Goal: Information Seeking & Learning: Learn about a topic

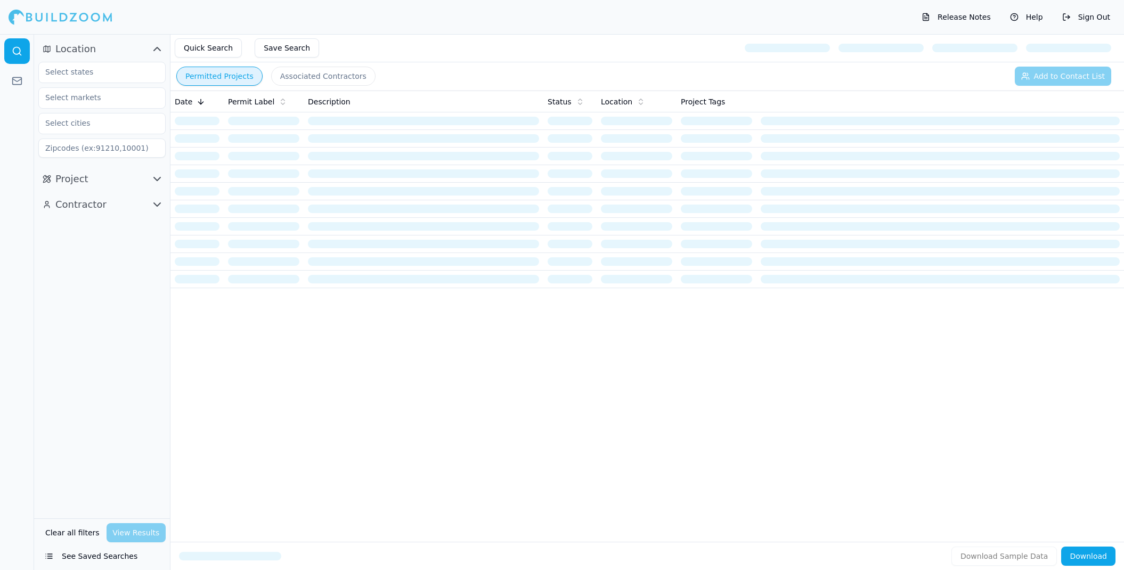
click at [211, 51] on button "Quick Search" at bounding box center [208, 47] width 67 height 19
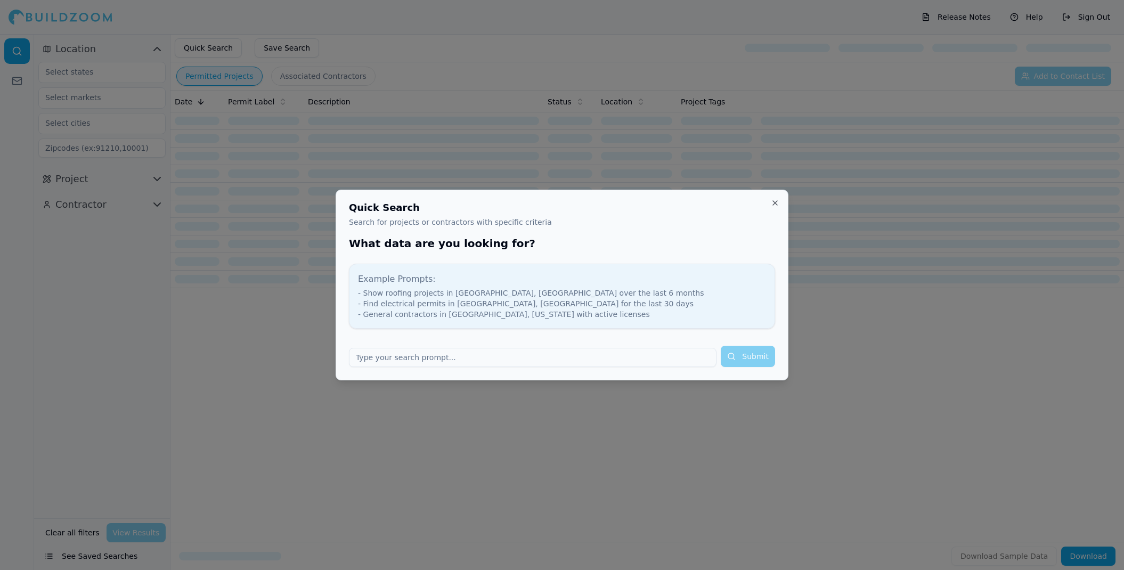
click at [774, 199] on button "Close" at bounding box center [775, 203] width 9 height 9
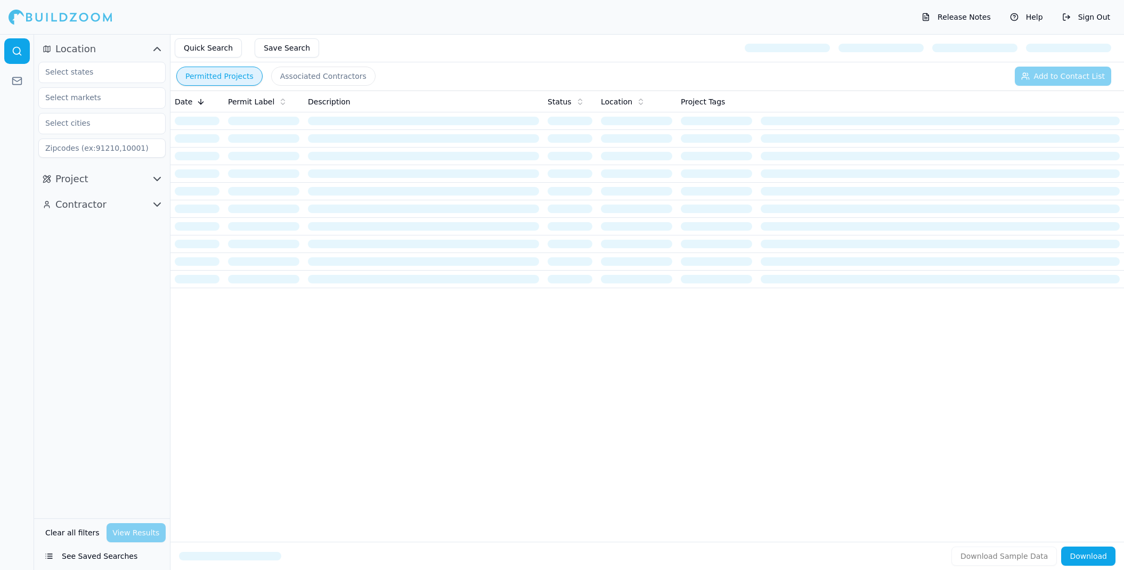
click at [369, 120] on div at bounding box center [423, 121] width 231 height 9
click at [153, 176] on icon "button" at bounding box center [157, 179] width 13 height 13
click at [71, 72] on input "text" at bounding box center [95, 71] width 113 height 19
click at [71, 94] on div "California" at bounding box center [102, 96] width 122 height 17
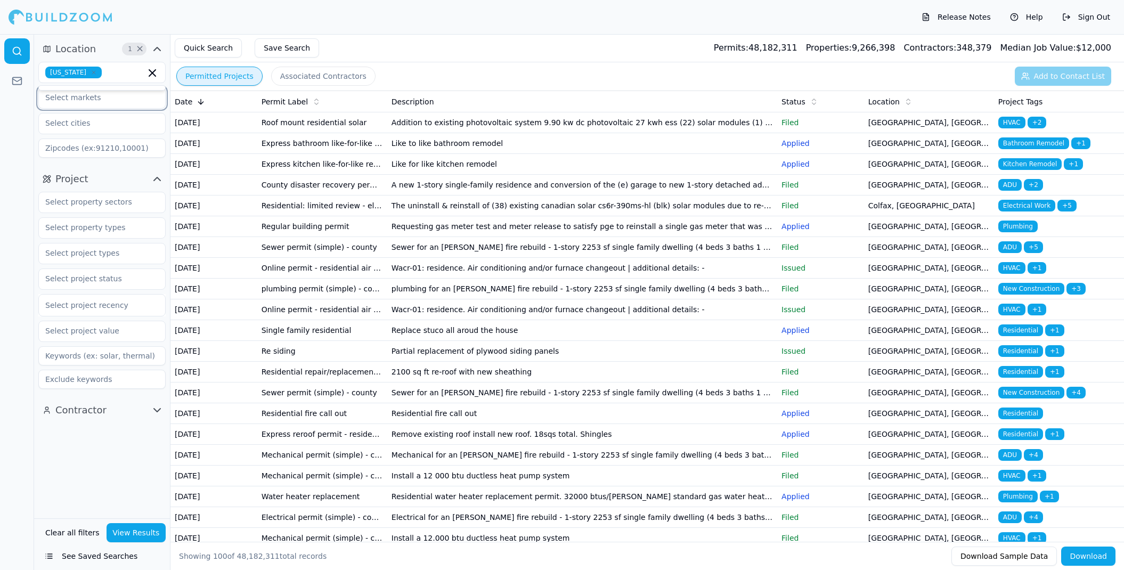
click at [93, 101] on input "text" at bounding box center [95, 97] width 113 height 19
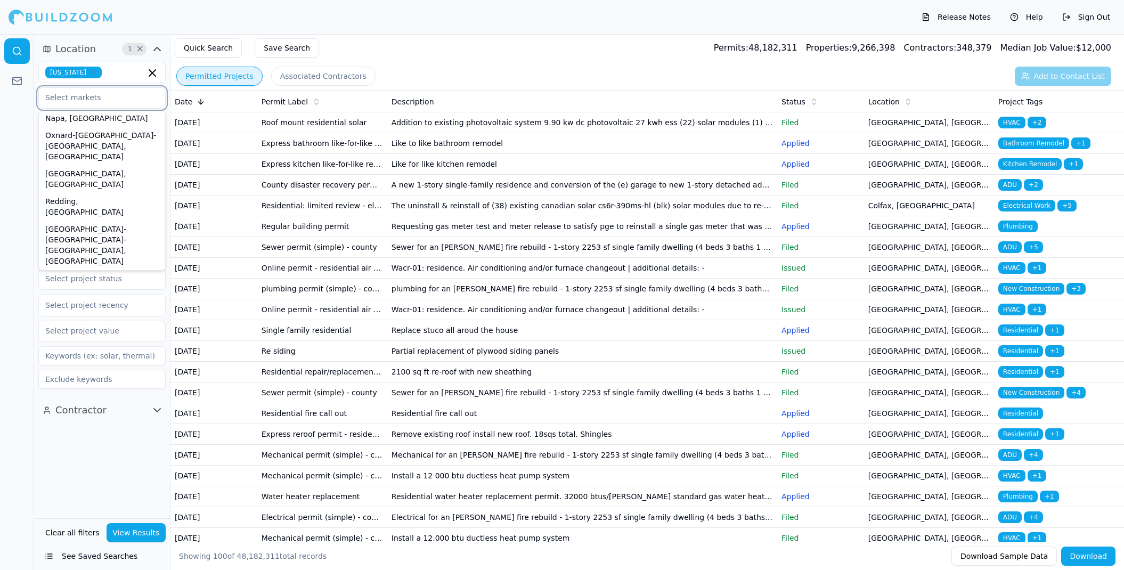
scroll to position [346, 0]
click at [83, 347] on div "San Diego-Chula Vista-Carlsbad, CA" at bounding box center [102, 371] width 122 height 49
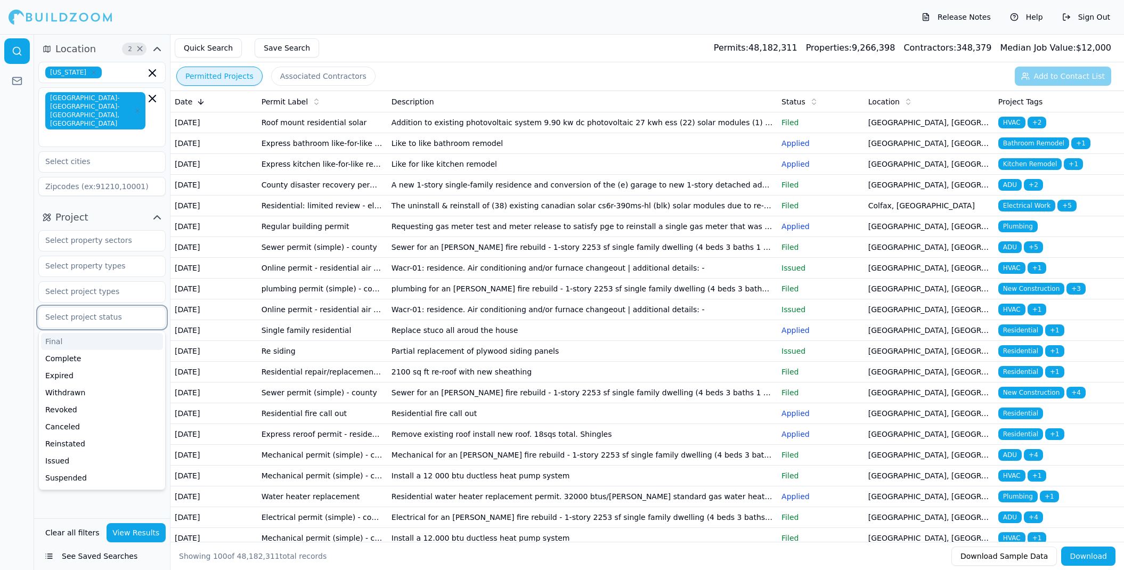
click at [102, 307] on input "text" at bounding box center [95, 316] width 113 height 19
click at [156, 211] on icon "button" at bounding box center [157, 217] width 13 height 13
click at [96, 152] on input "text" at bounding box center [95, 161] width 113 height 19
click at [36, 117] on div "Location 2 × California San Diego-Chula Vista-Carlsbad, CA" at bounding box center [102, 120] width 136 height 168
click at [153, 211] on icon "button" at bounding box center [157, 217] width 13 height 13
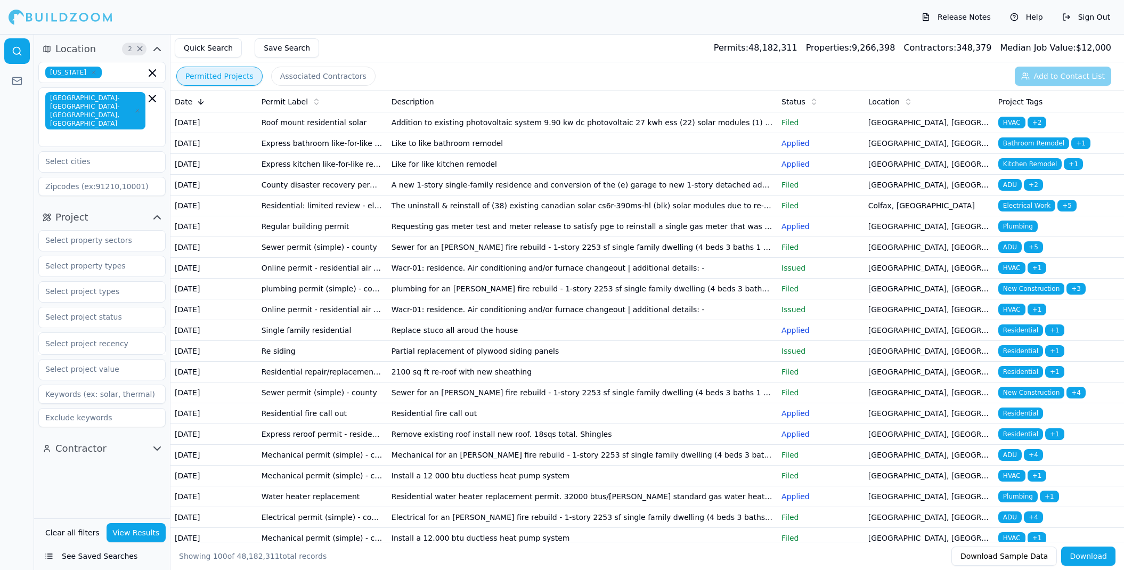
click at [153, 211] on icon "button" at bounding box center [157, 217] width 13 height 13
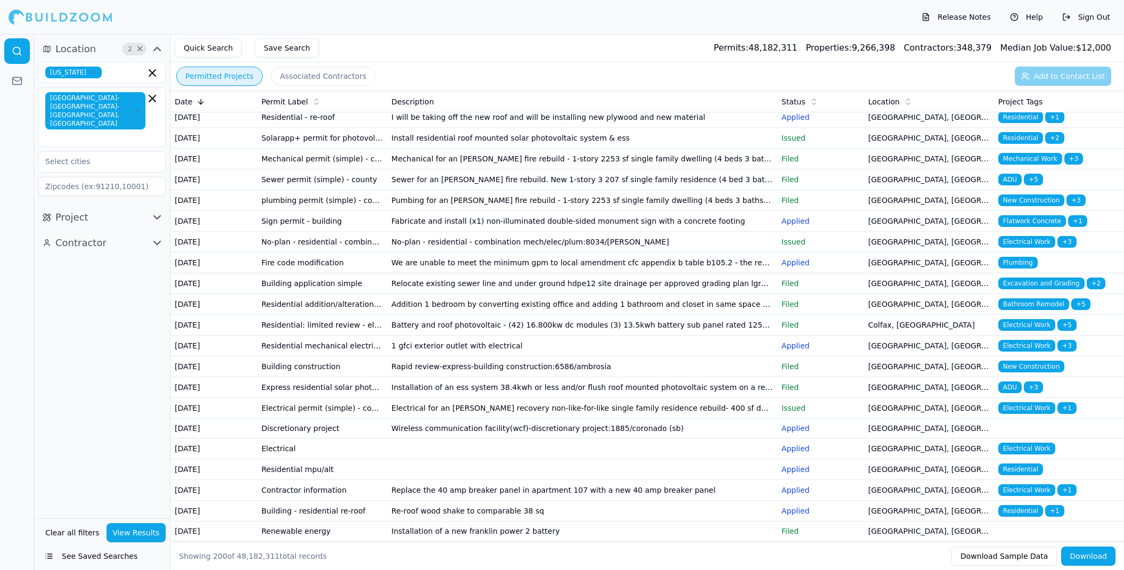
scroll to position [1956, 0]
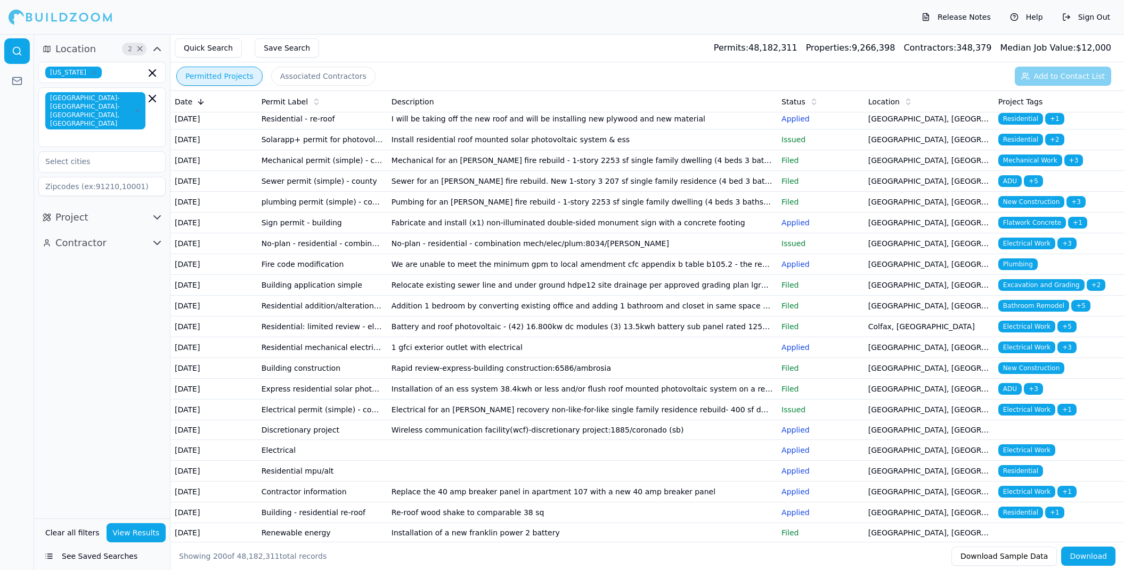
click at [1063, 49] on span "Median Job Value:" at bounding box center [1038, 48] width 76 height 10
click at [1092, 50] on div "Median Job Value: $ 12,000" at bounding box center [1055, 48] width 111 height 13
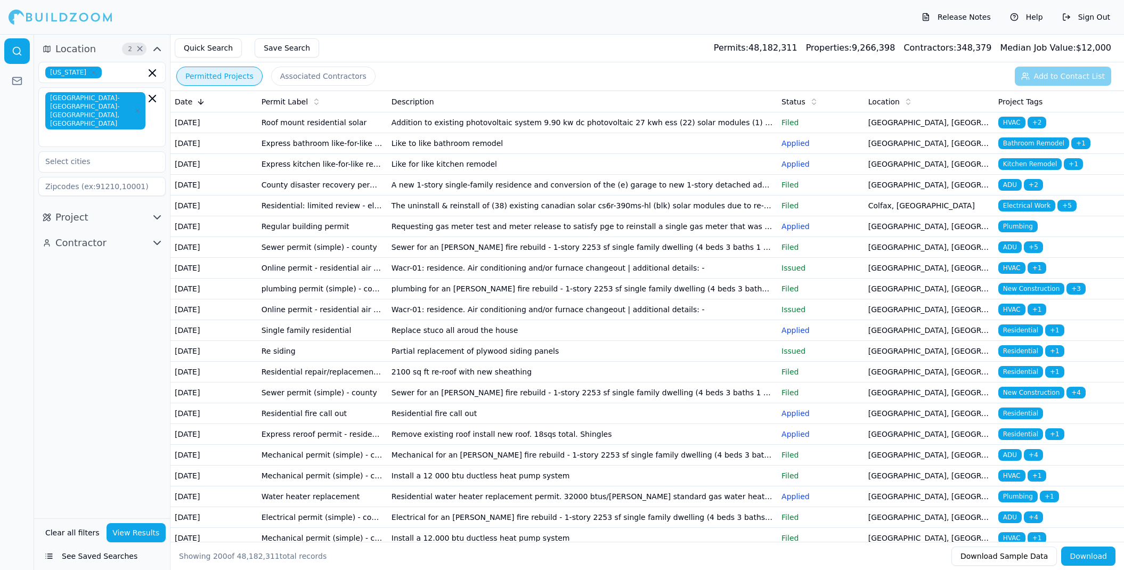
scroll to position [0, 0]
click at [444, 151] on td "Like to like bathroom remodel" at bounding box center [582, 143] width 390 height 21
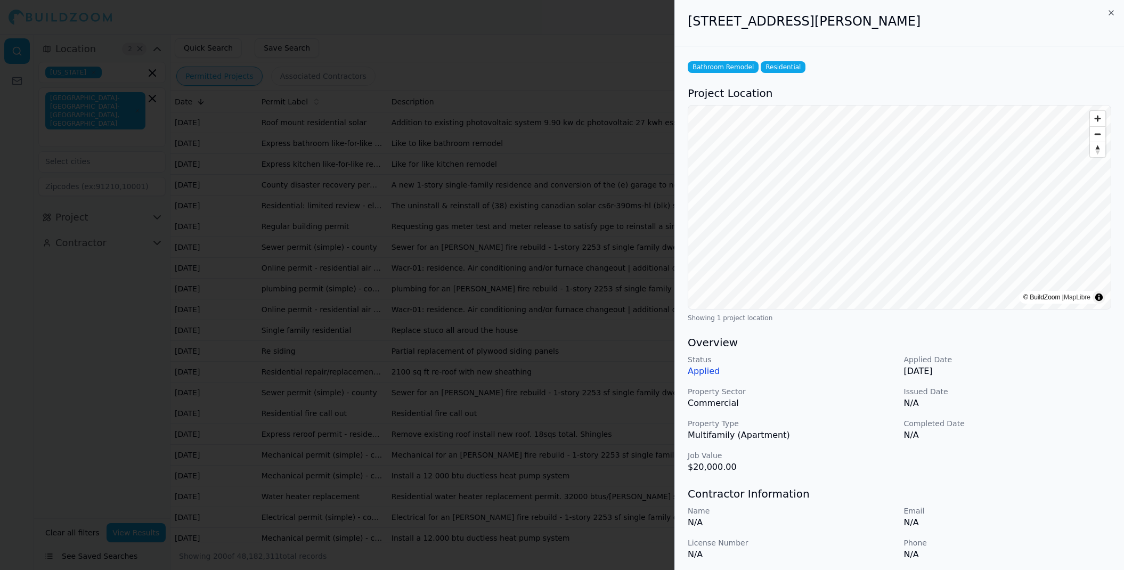
click at [1110, 12] on icon "button" at bounding box center [1111, 13] width 9 height 9
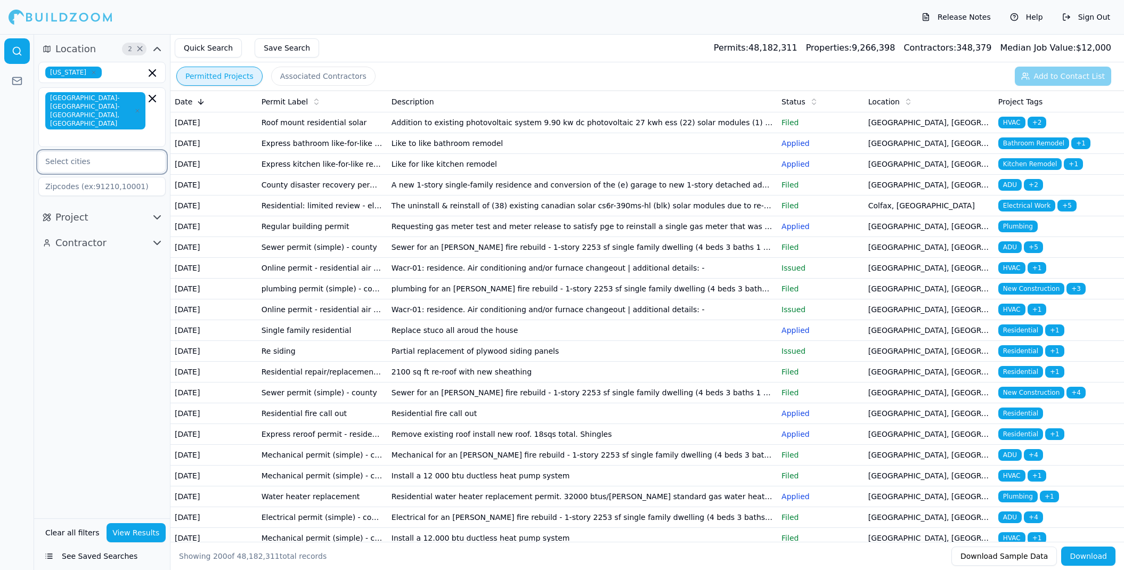
click at [92, 152] on input "text" at bounding box center [95, 161] width 113 height 19
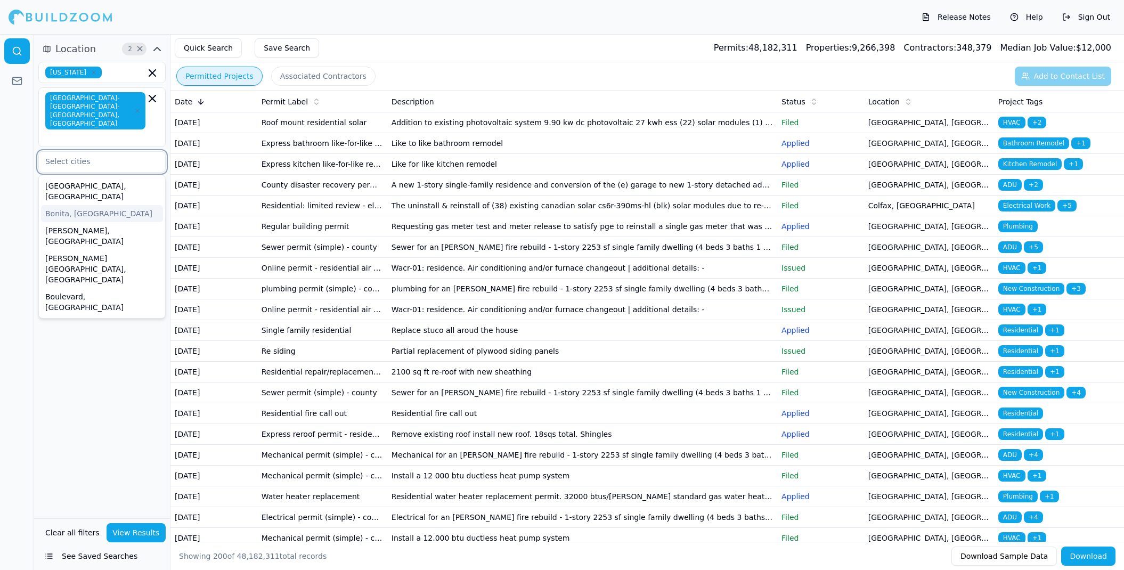
click at [82, 205] on div "Bonita, CA" at bounding box center [102, 213] width 122 height 17
type input "sa"
click at [79, 177] on div "San Diego, CA" at bounding box center [102, 191] width 122 height 28
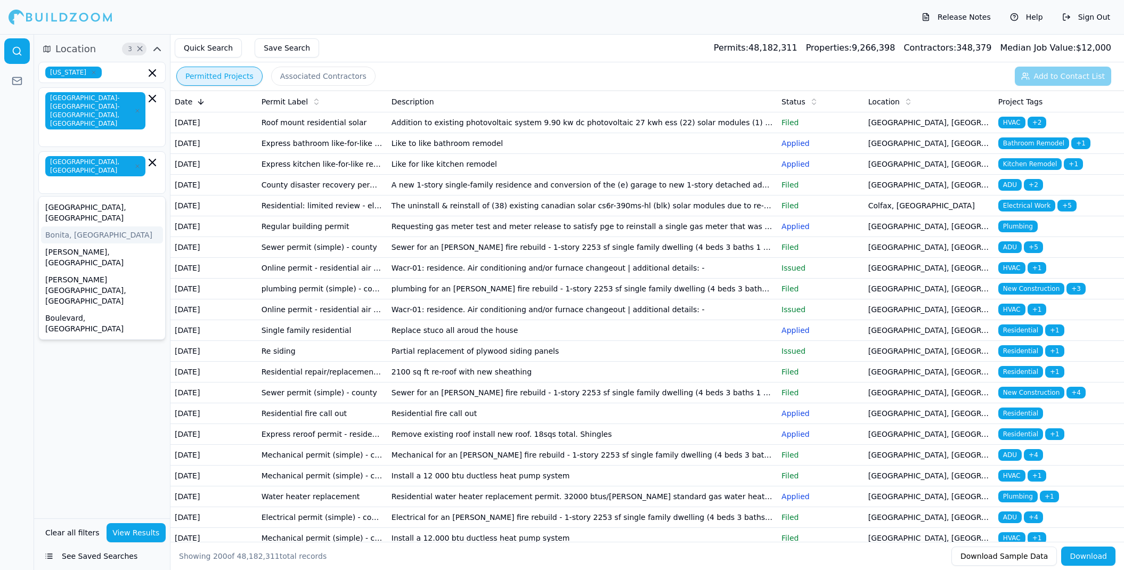
click at [126, 529] on button "View Results" at bounding box center [137, 532] width 60 height 19
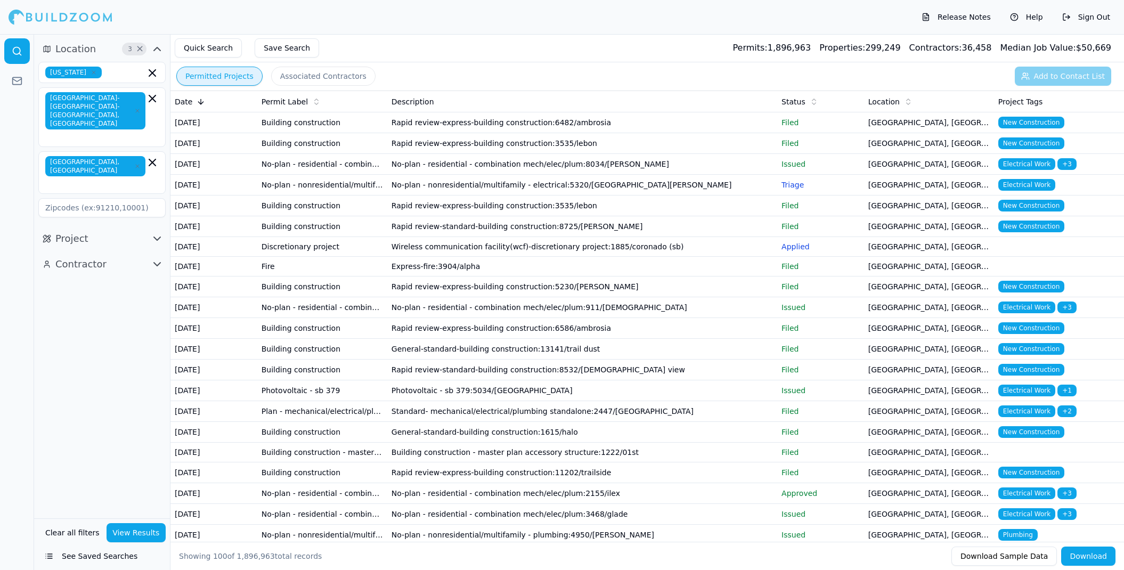
click at [1015, 121] on span "New Construction" at bounding box center [1032, 123] width 66 height 12
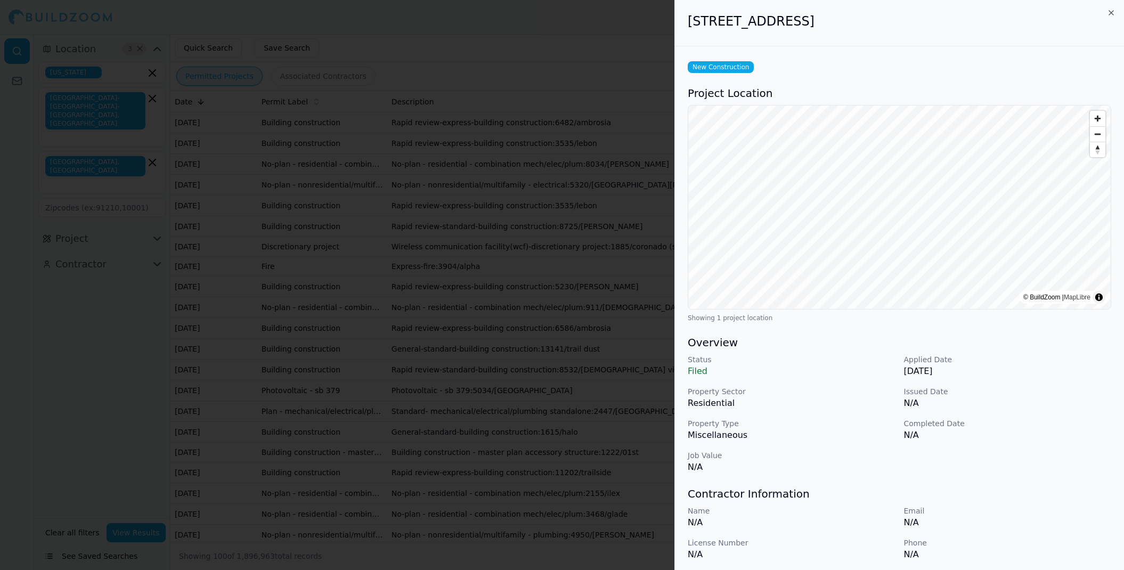
click at [1108, 15] on icon "button" at bounding box center [1111, 13] width 9 height 9
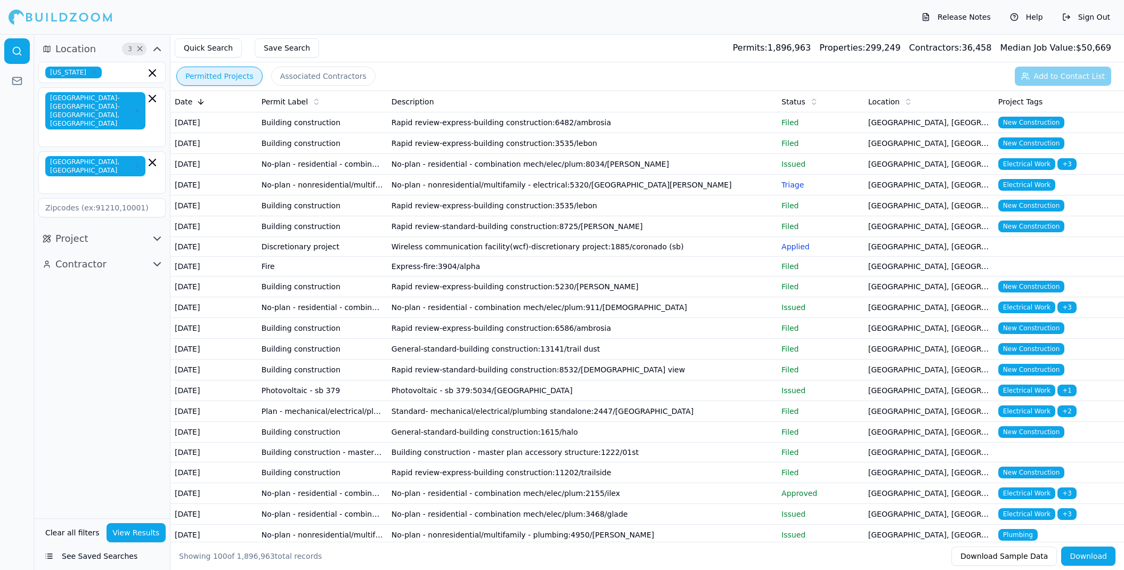
click at [1013, 212] on span "New Construction" at bounding box center [1032, 206] width 66 height 12
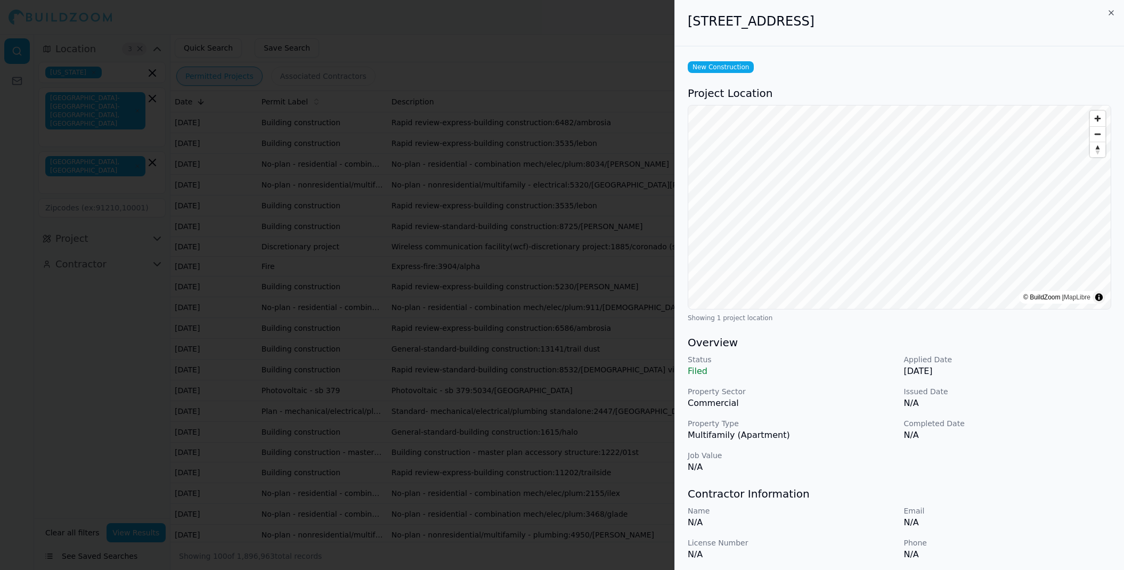
click at [1112, 12] on icon "button" at bounding box center [1111, 13] width 9 height 9
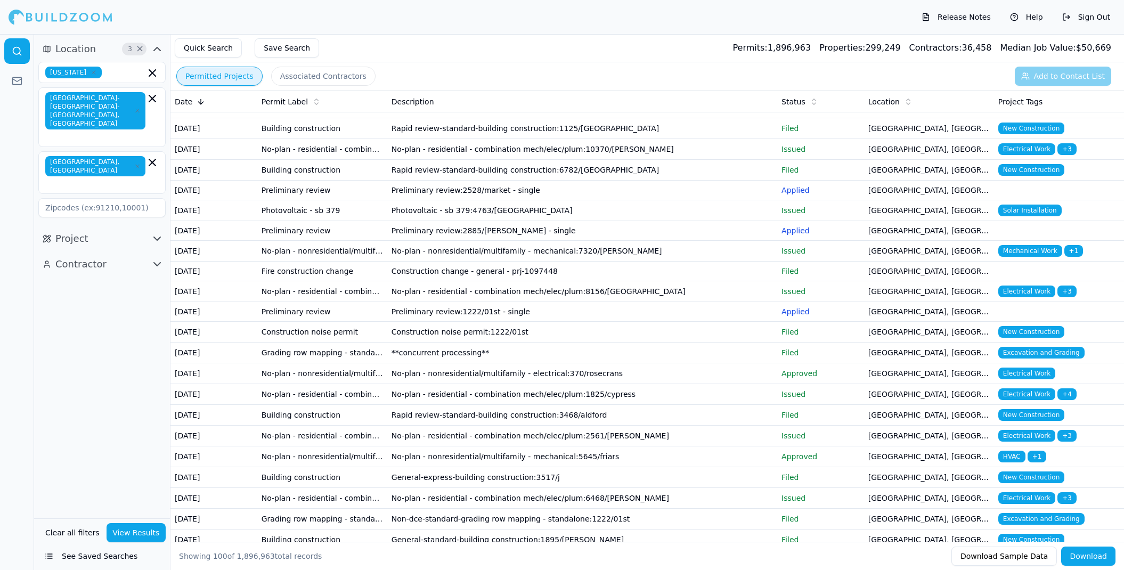
scroll to position [1166, 0]
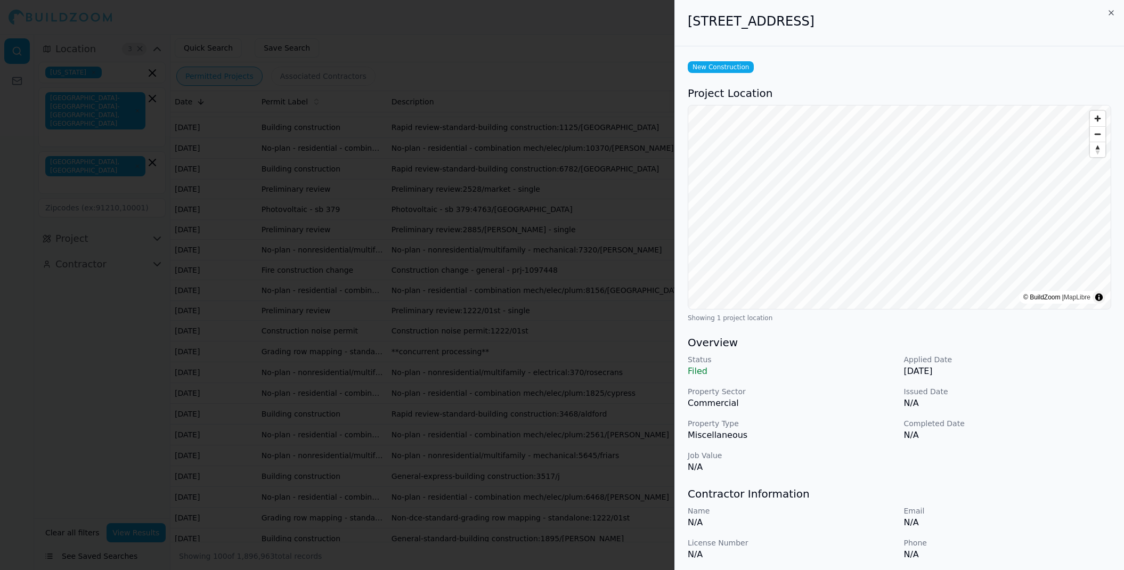
scroll to position [0, 0]
click at [1110, 13] on icon "button" at bounding box center [1111, 13] width 9 height 9
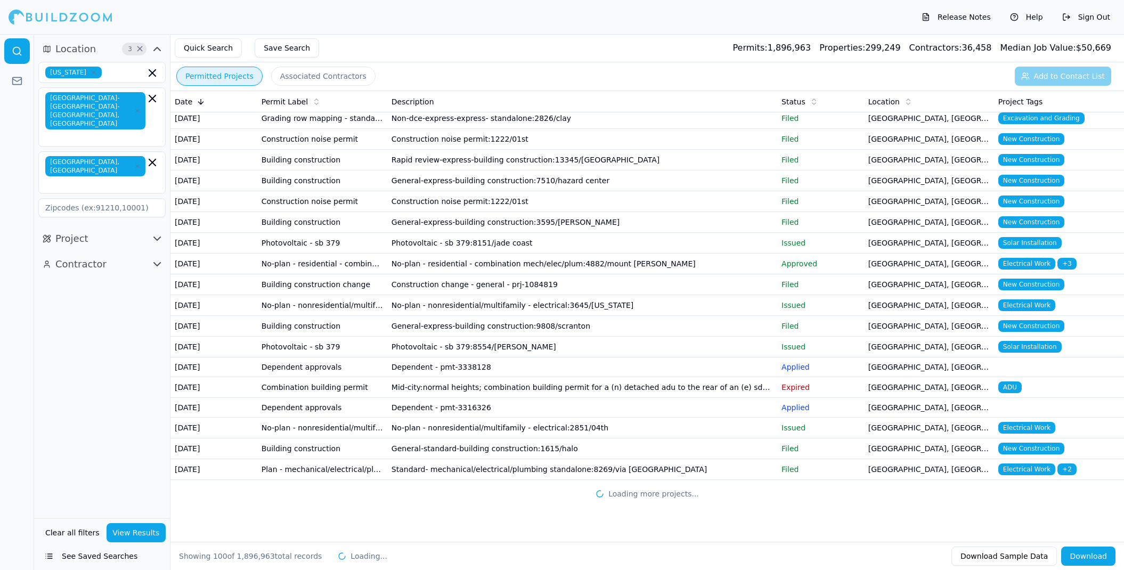
scroll to position [2046, 0]
click at [468, 171] on td "Rapid review-express-building construction:13345/winstanley" at bounding box center [582, 160] width 390 height 21
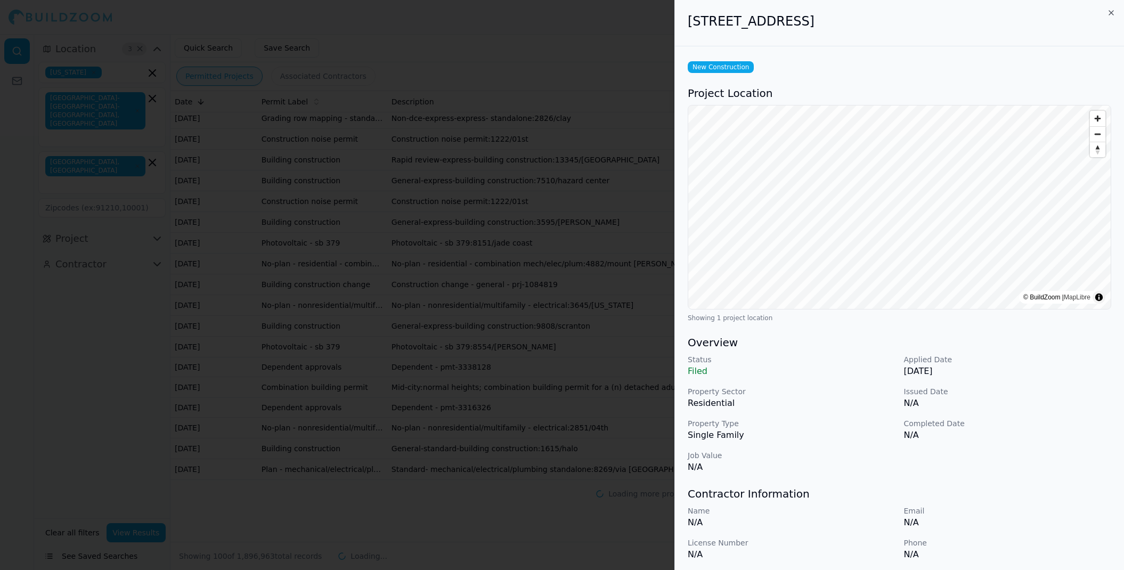
click at [1111, 10] on icon "button" at bounding box center [1111, 13] width 9 height 9
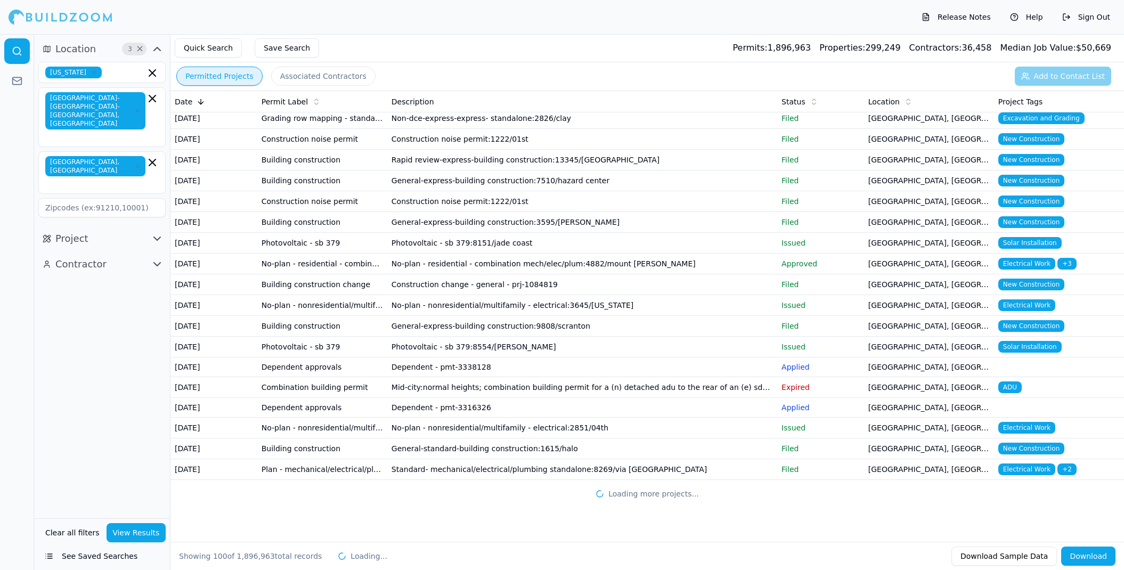
scroll to position [2371, 0]
click at [585, 418] on td "No-plan - nonresidential/multifamily - electrical:2851/04th" at bounding box center [582, 428] width 390 height 21
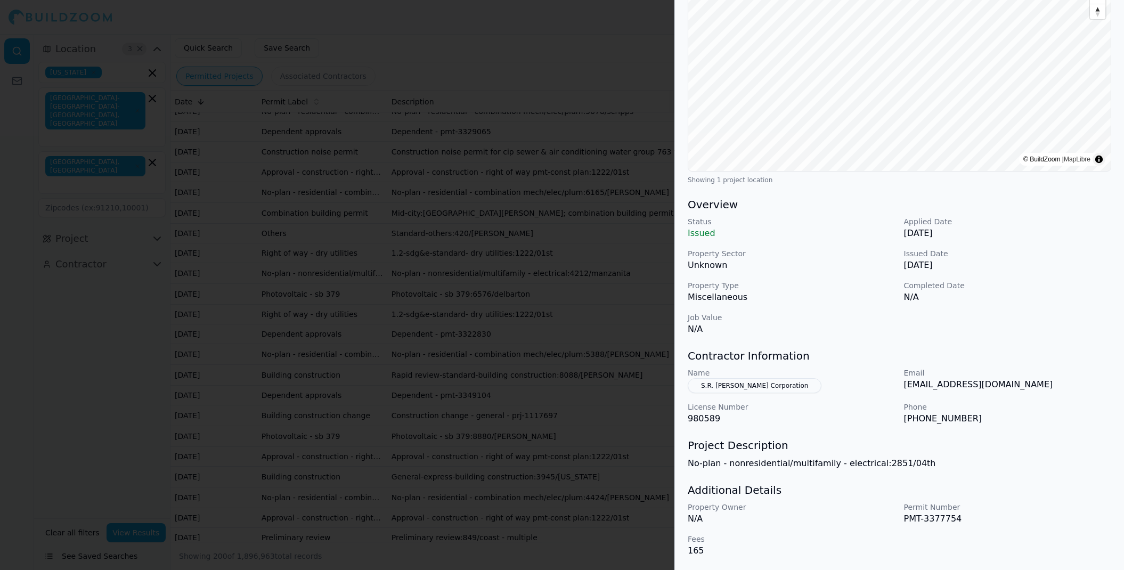
scroll to position [138, 0]
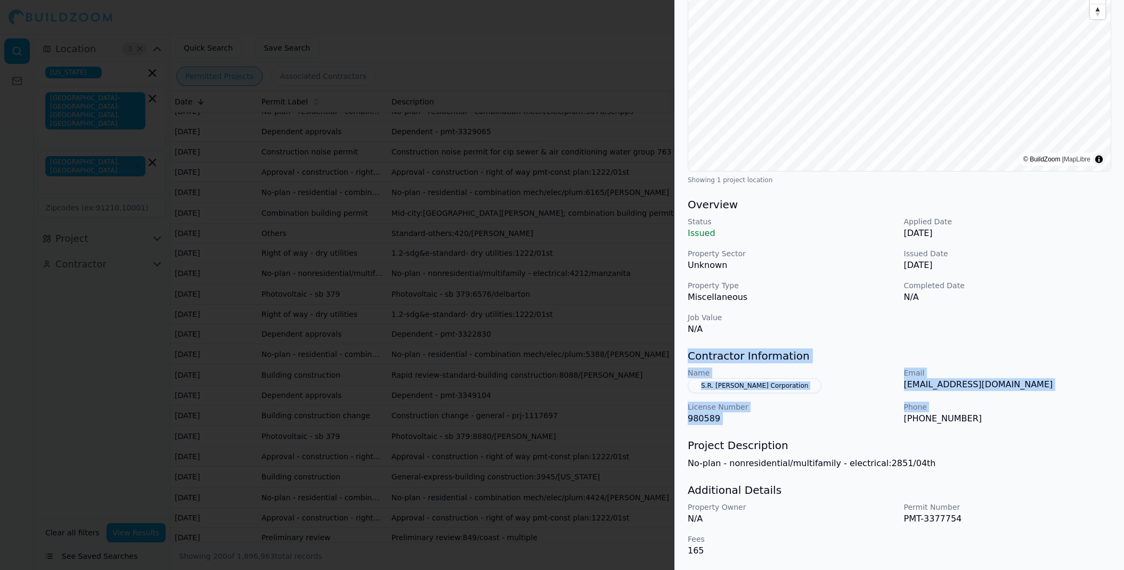
drag, startPoint x: 905, startPoint y: 417, endPoint x: 842, endPoint y: 312, distance: 122.4
click at [842, 315] on div "Electrical Work Project Location © BuildZoom | MapLibre Showing 1 project locat…" at bounding box center [899, 239] width 449 height 662
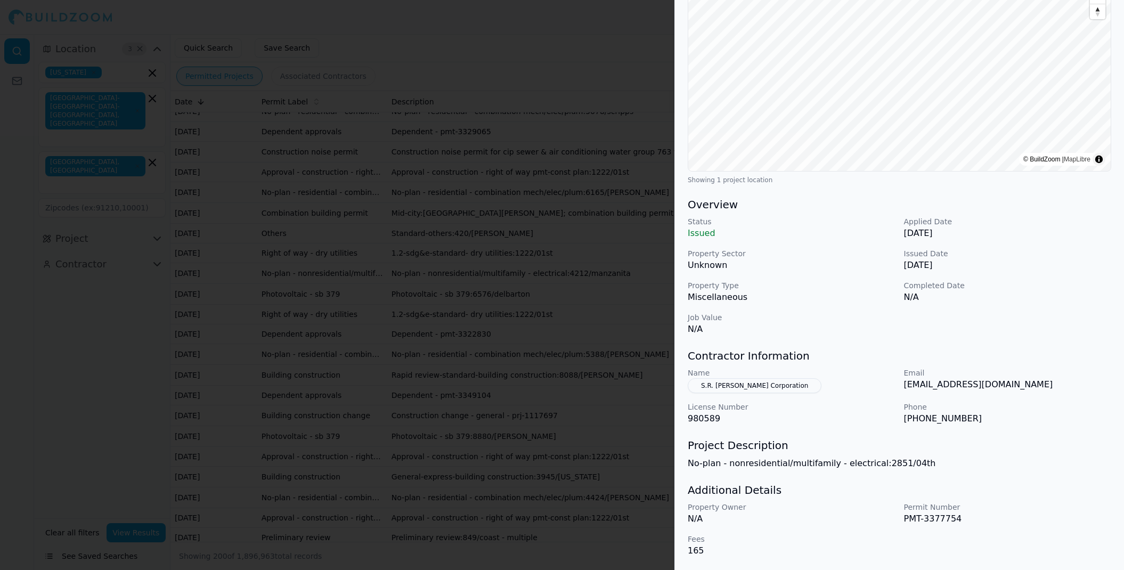
click at [1043, 205] on h3 "Overview" at bounding box center [900, 204] width 424 height 15
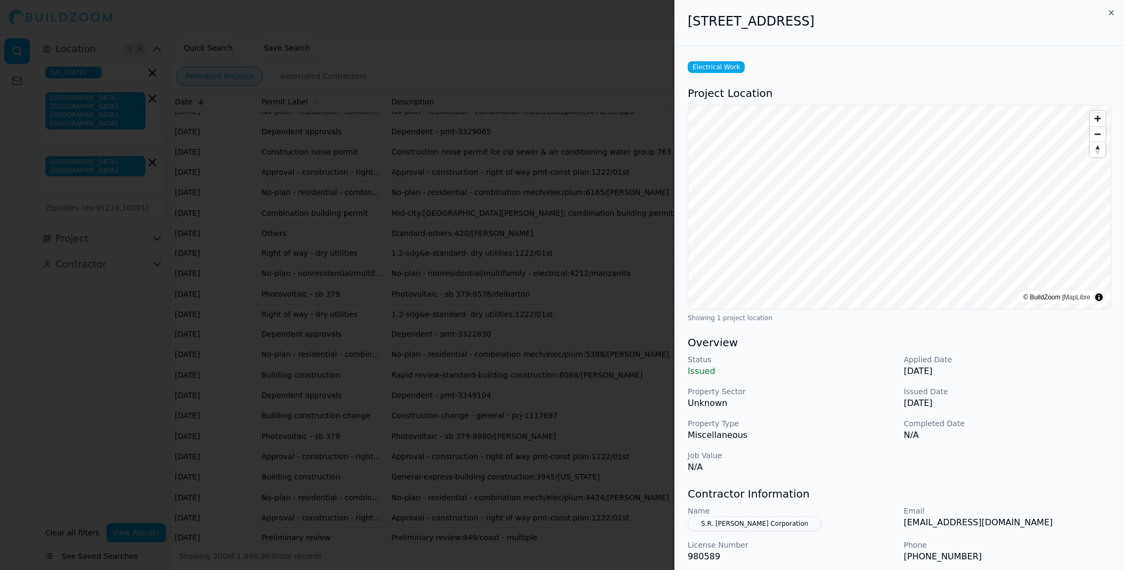
scroll to position [0, 0]
click at [1109, 8] on div "2851 Fourth Ave, San Diego, CA, 92103" at bounding box center [899, 23] width 449 height 46
click at [1110, 13] on icon "button" at bounding box center [1111, 13] width 9 height 9
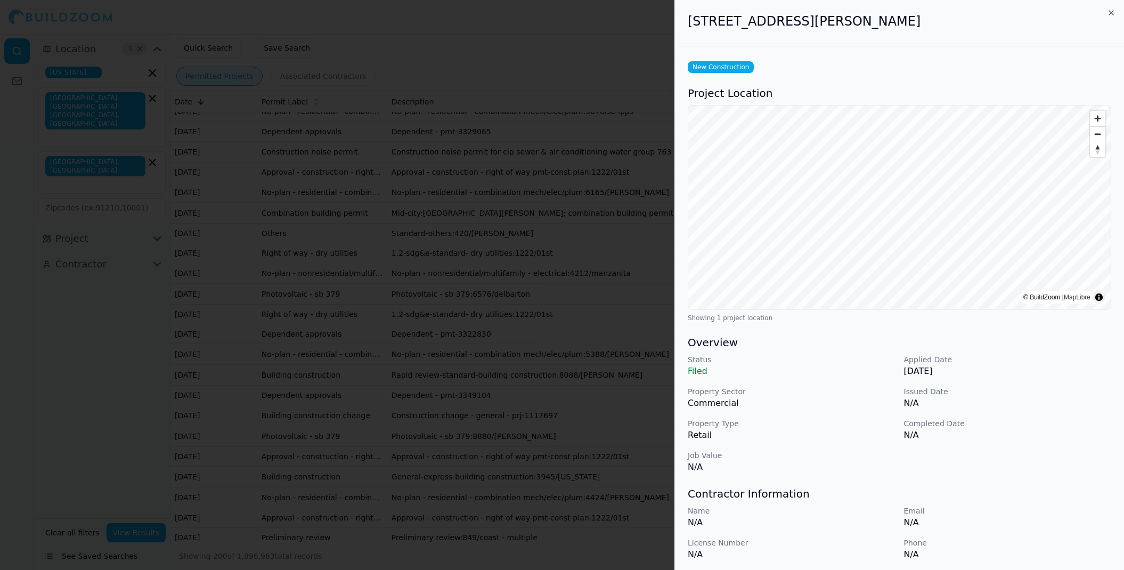
click at [1113, 12] on icon "button" at bounding box center [1111, 13] width 4 height 4
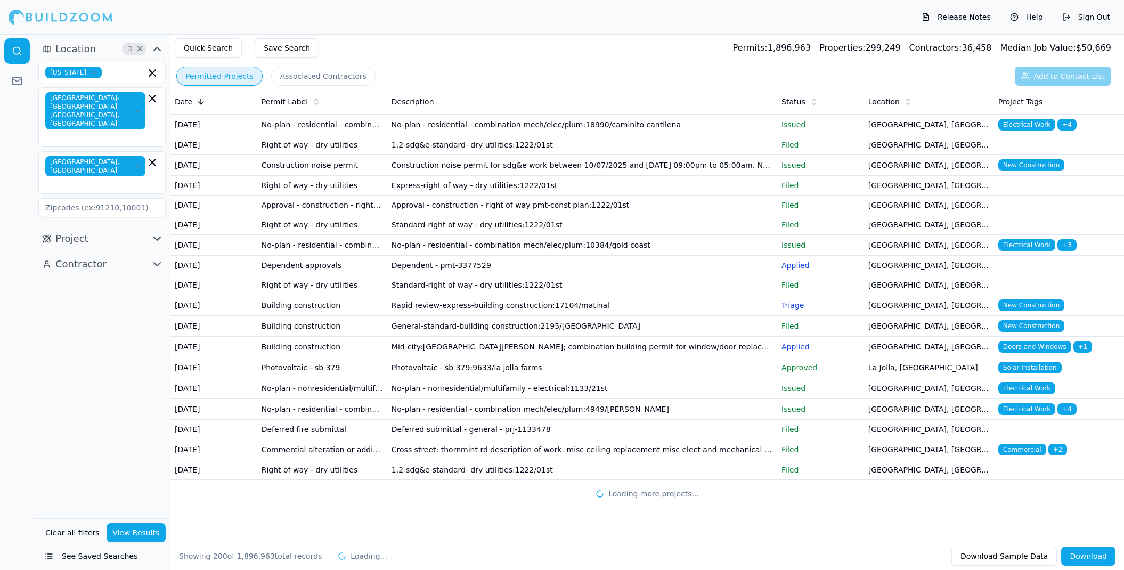
scroll to position [4870, 0]
click at [1031, 403] on span "Electrical Work" at bounding box center [1027, 409] width 57 height 12
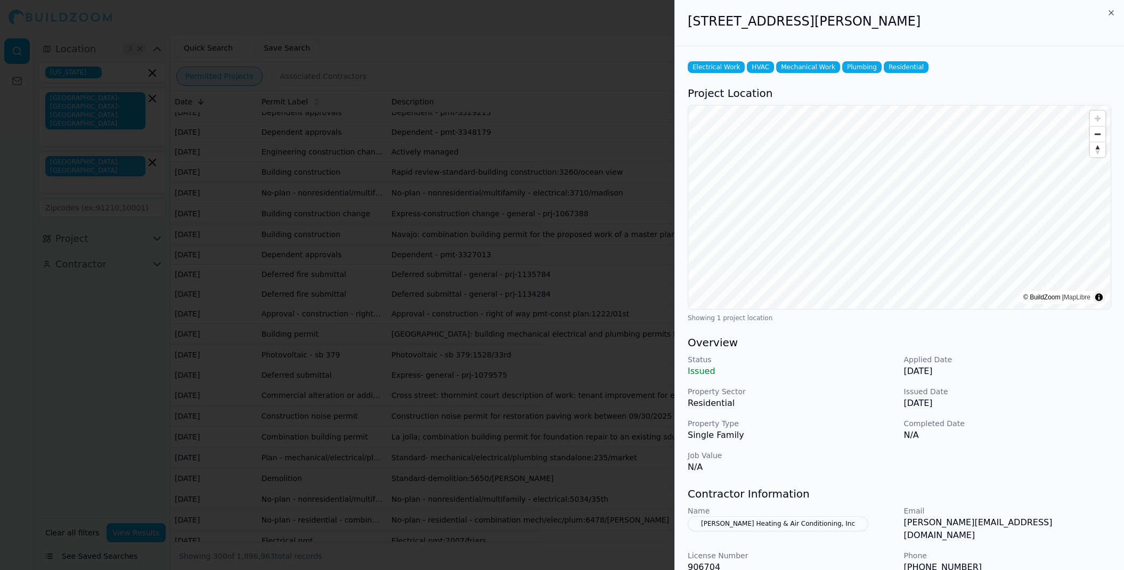
scroll to position [0, 0]
click at [1110, 12] on icon "button" at bounding box center [1111, 13] width 9 height 9
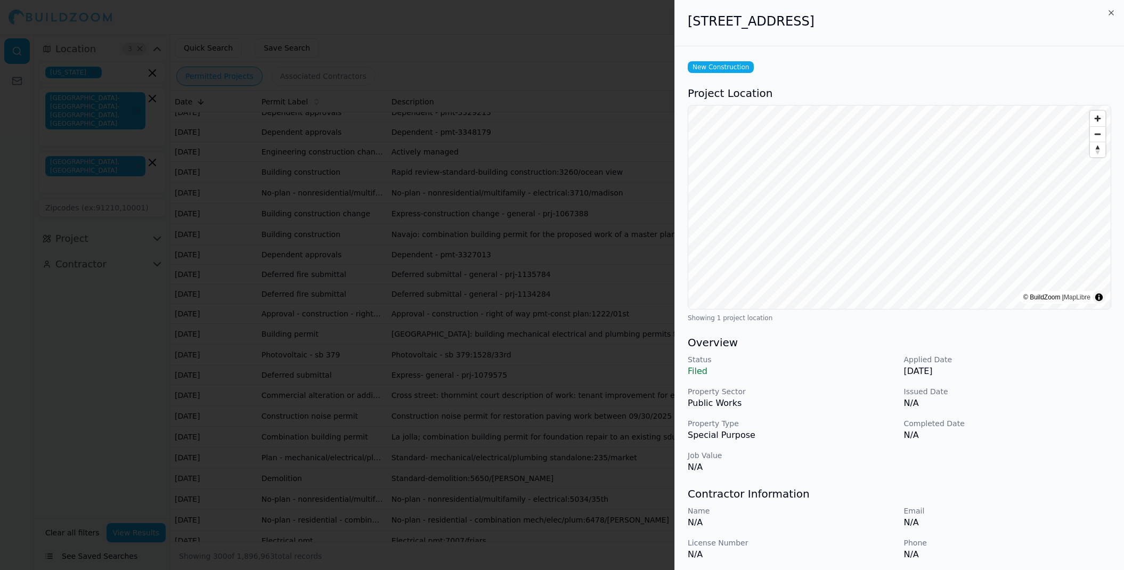
click at [1108, 13] on icon "button" at bounding box center [1111, 13] width 9 height 9
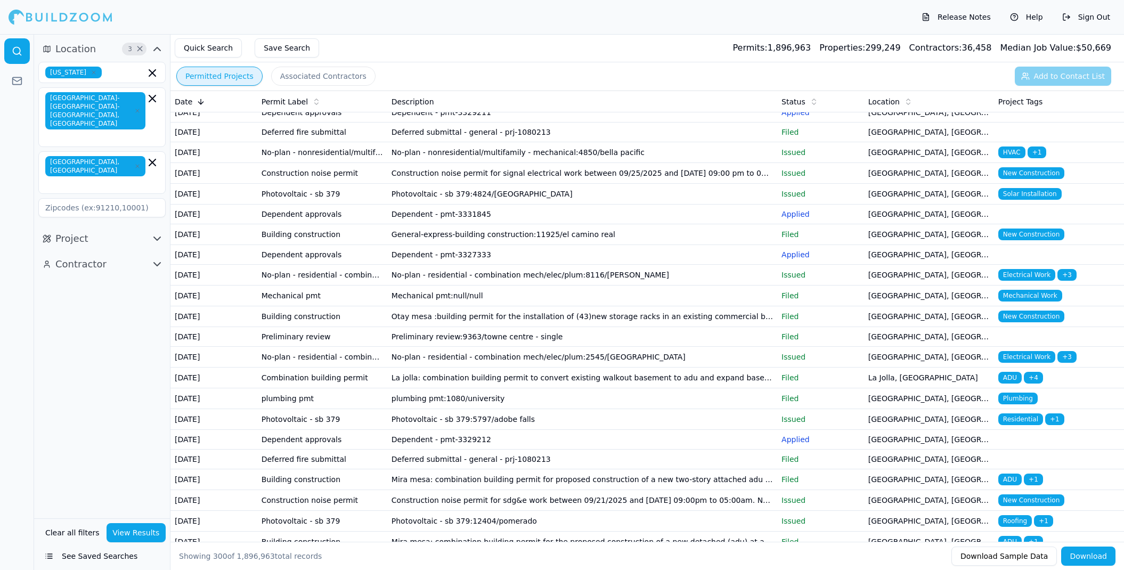
scroll to position [5469, 0]
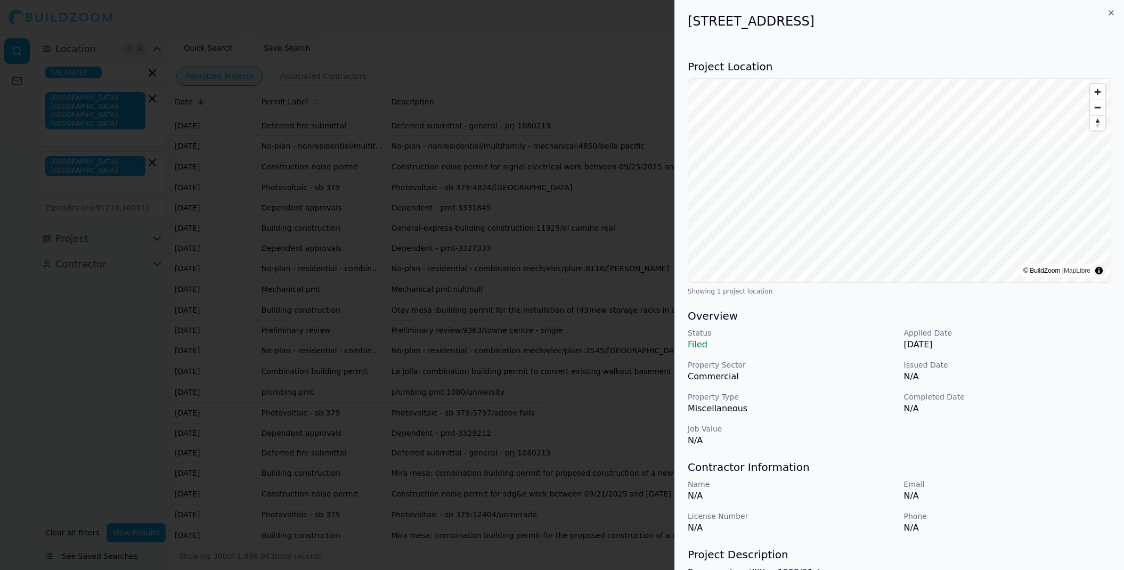
click at [1110, 11] on icon "button" at bounding box center [1111, 13] width 9 height 9
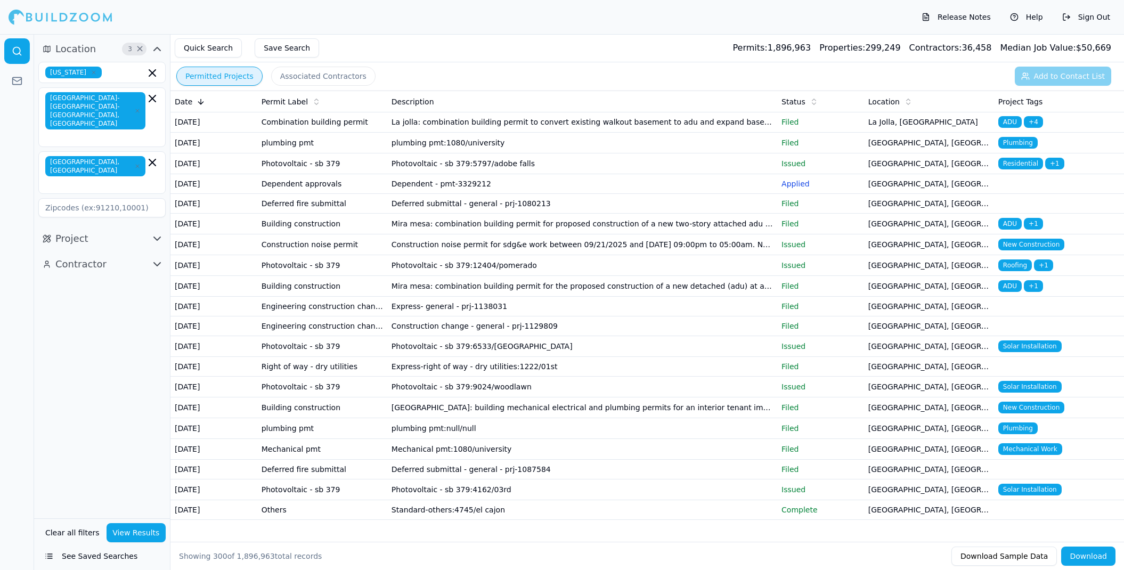
scroll to position [5723, 0]
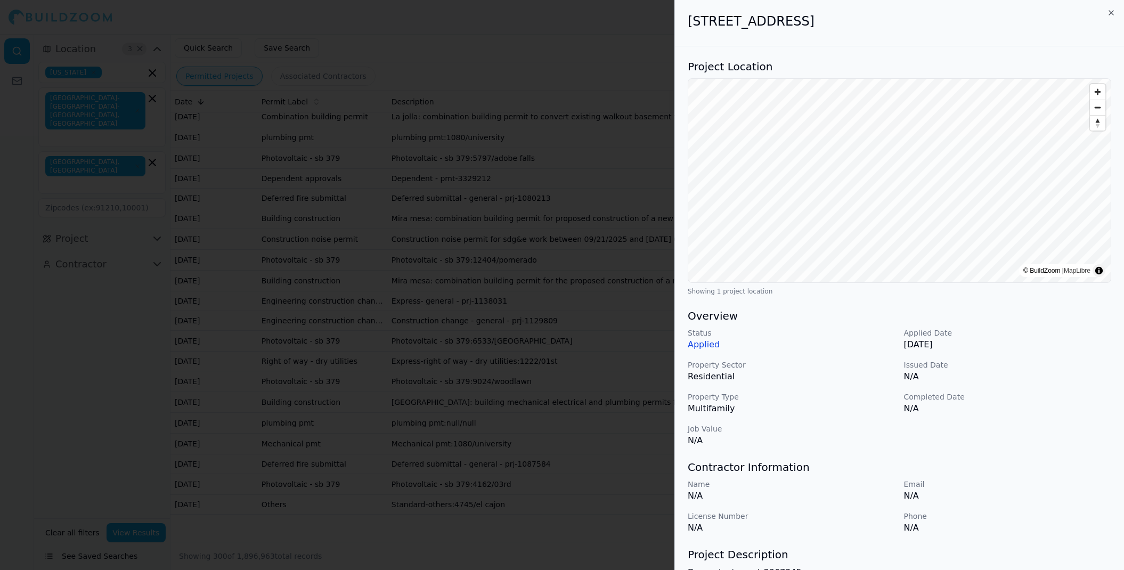
click at [1110, 12] on icon "button" at bounding box center [1111, 13] width 9 height 9
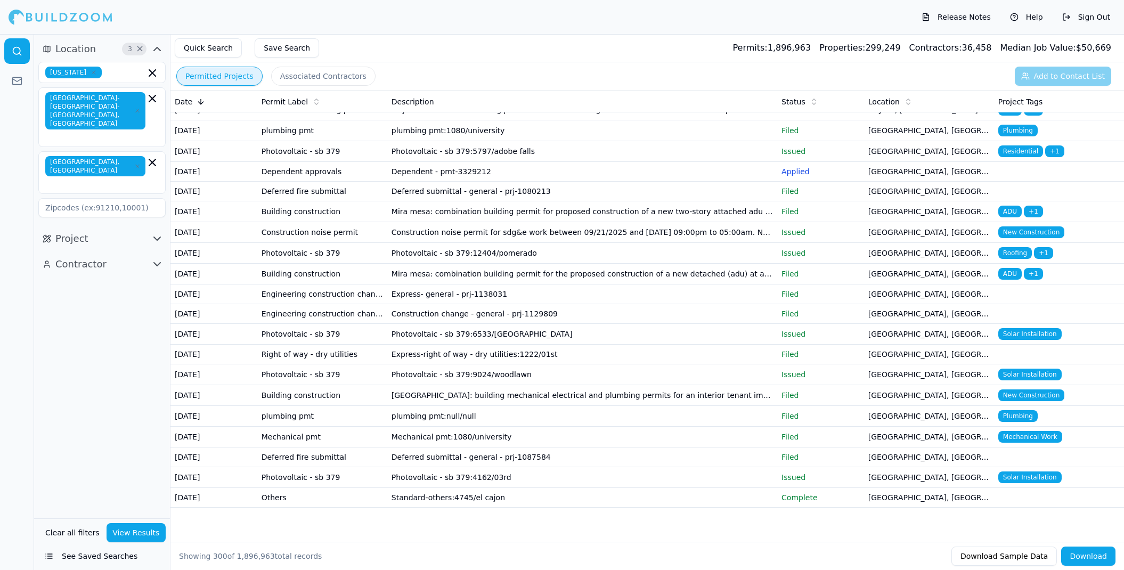
scroll to position [6688, 0]
click at [156, 232] on icon "button" at bounding box center [157, 238] width 13 height 13
click at [106, 252] on input "text" at bounding box center [95, 261] width 113 height 19
click at [72, 295] on div "Commercial" at bounding box center [102, 303] width 122 height 17
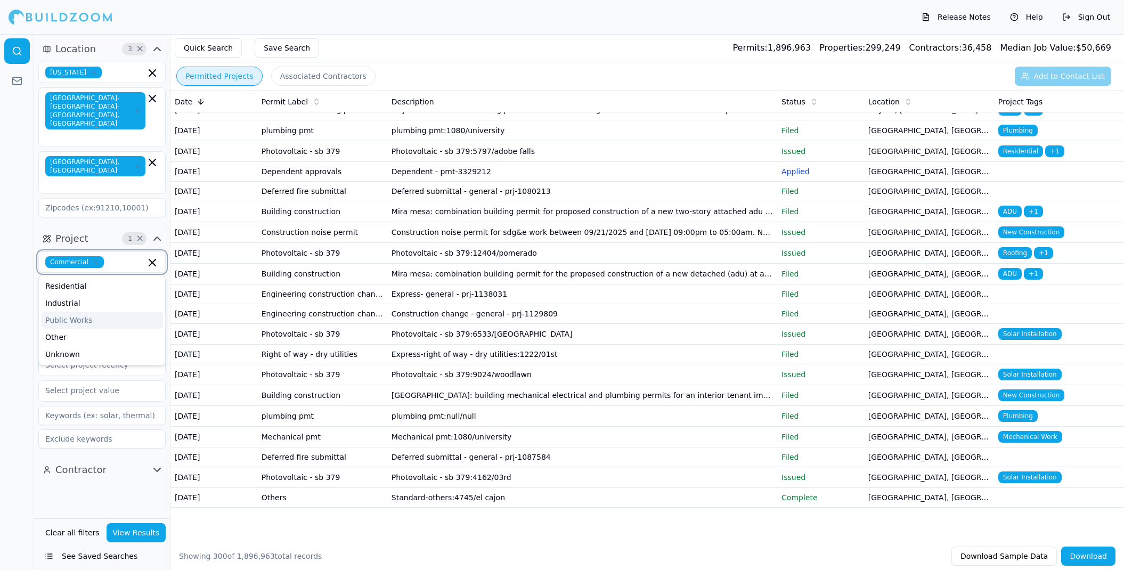
click at [78, 312] on div "Public Works" at bounding box center [102, 320] width 122 height 17
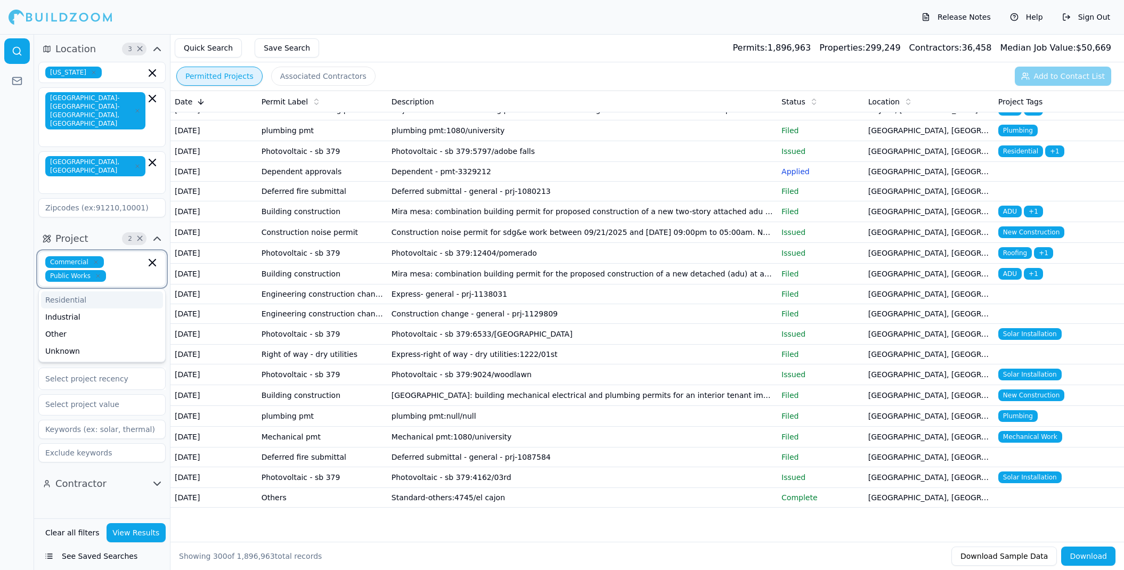
click at [74, 291] on div "Residential" at bounding box center [102, 299] width 122 height 17
click at [4, 301] on div at bounding box center [17, 302] width 34 height 536
click at [107, 305] on input "text" at bounding box center [95, 314] width 113 height 19
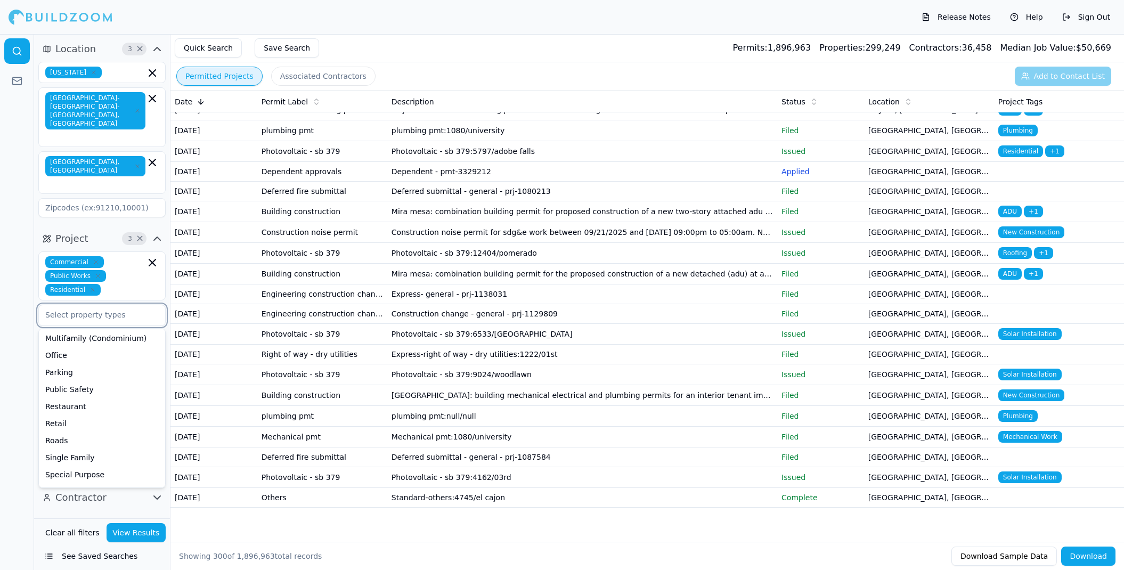
scroll to position [241, 0]
click at [68, 346] on div "Office" at bounding box center [102, 354] width 122 height 17
click at [87, 400] on div "Single Family" at bounding box center [102, 408] width 122 height 17
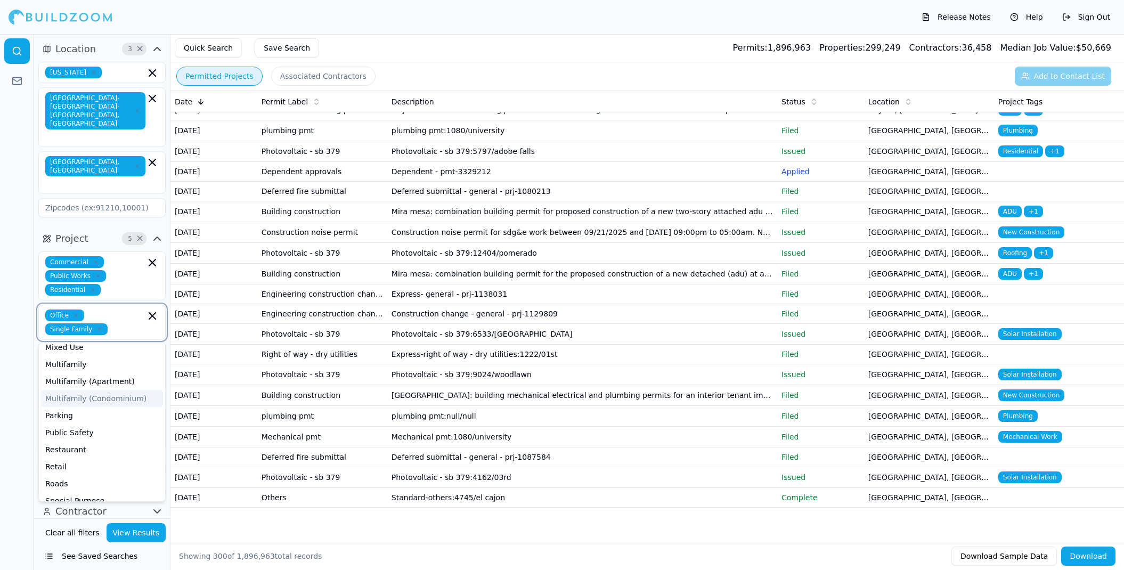
scroll to position [183, 0]
click at [82, 367] on div "Multifamily" at bounding box center [102, 375] width 122 height 17
click at [100, 380] on div "Multifamily (Apartment)" at bounding box center [102, 388] width 122 height 17
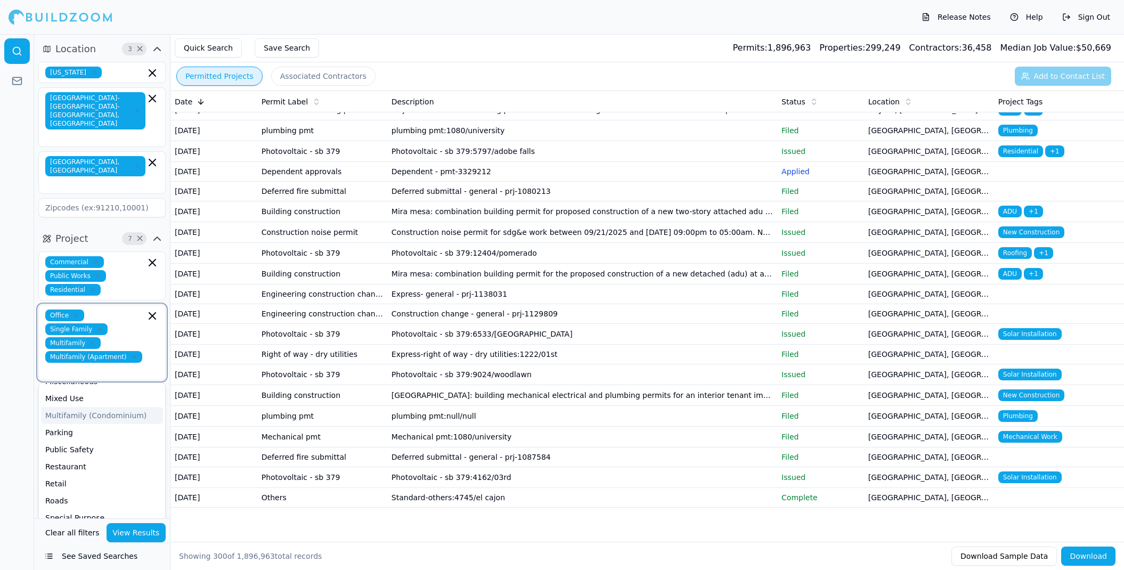
click at [106, 407] on div "Multifamily (Condominium)" at bounding box center [102, 415] width 122 height 17
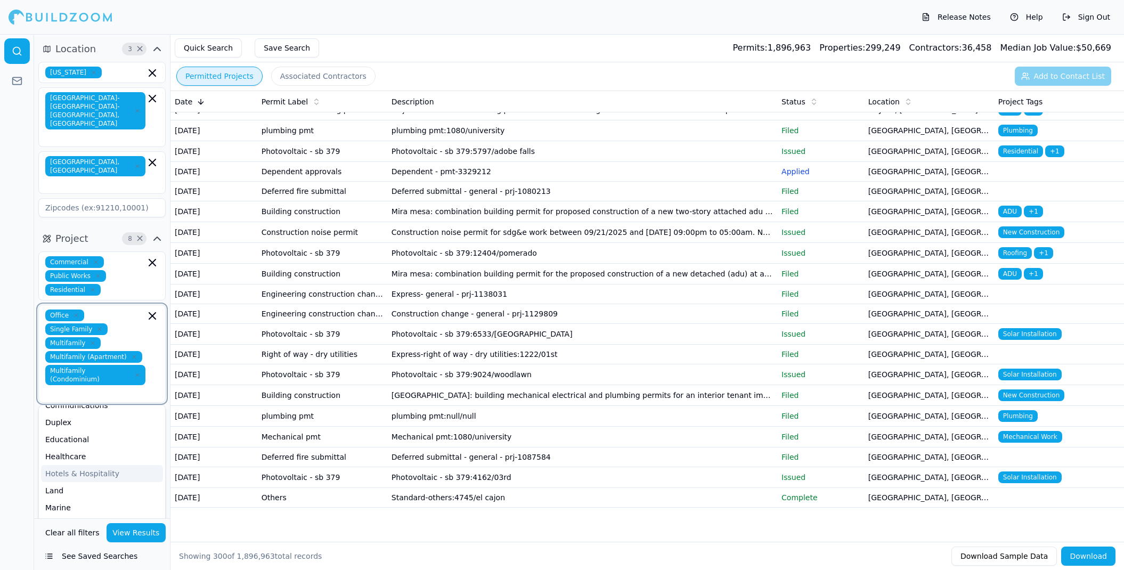
scroll to position [58, 0]
click at [109, 469] on div "Hotels & Hospitality" at bounding box center [102, 477] width 122 height 17
click at [82, 479] on div "Healthcare" at bounding box center [102, 487] width 122 height 17
click at [82, 476] on div "Educational" at bounding box center [102, 484] width 122 height 17
click at [104, 456] on div "Communications" at bounding box center [102, 464] width 122 height 17
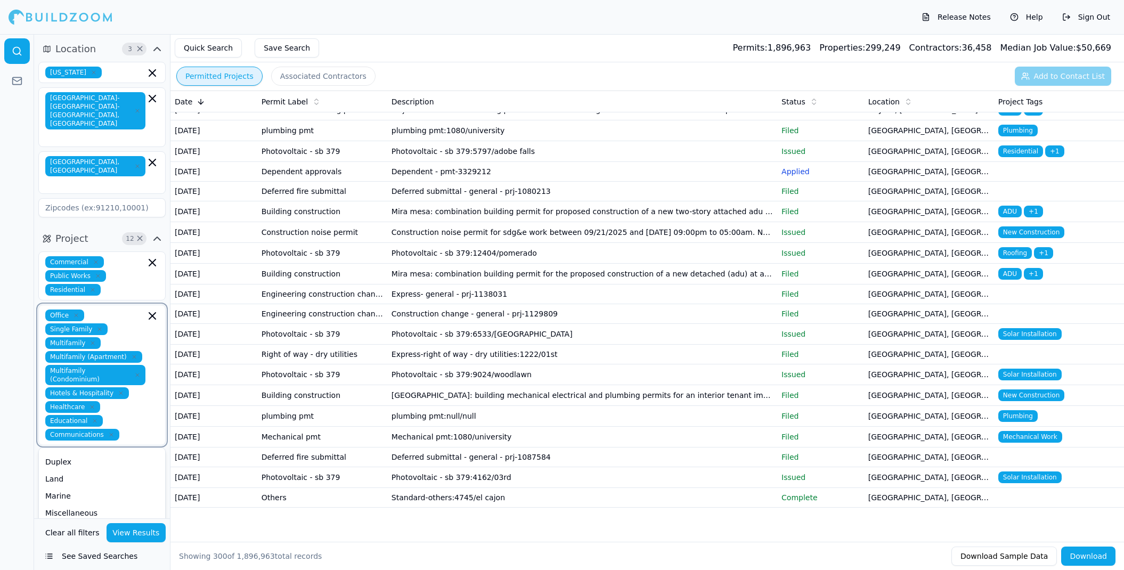
scroll to position [46, 0]
click at [77, 455] on div "Duplex" at bounding box center [102, 463] width 122 height 17
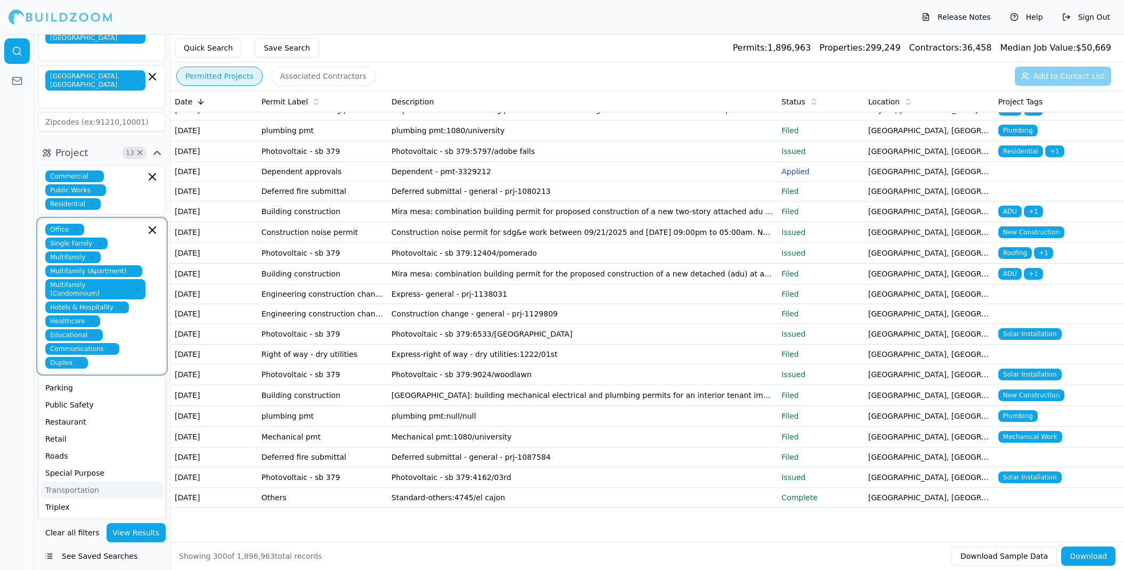
scroll to position [87, 0]
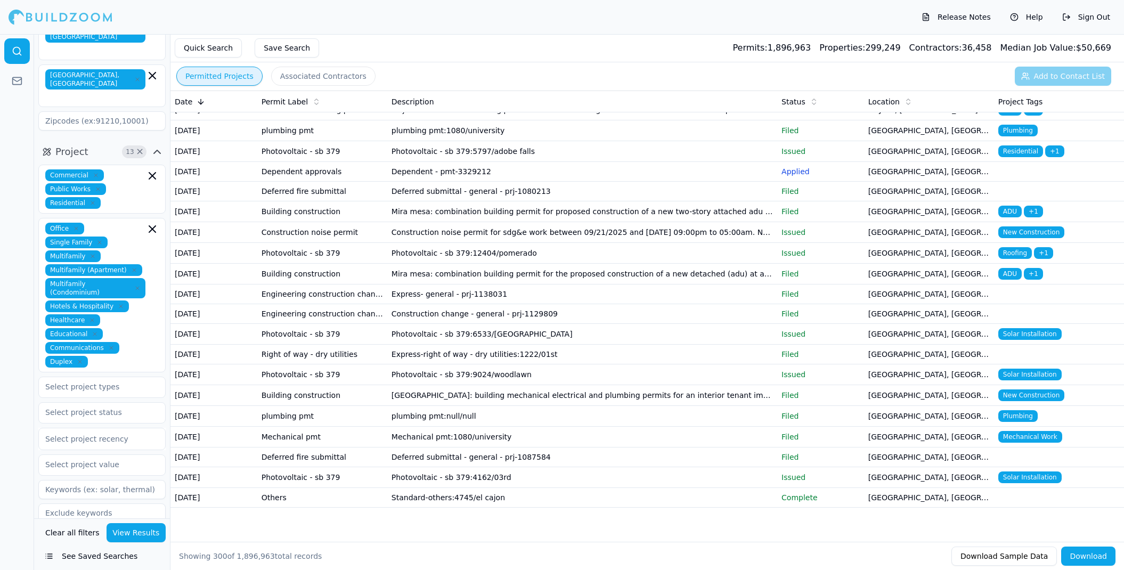
click at [23, 421] on div at bounding box center [17, 302] width 34 height 536
click at [111, 377] on input "text" at bounding box center [95, 386] width 113 height 19
click at [103, 420] on div "Bathroom Remodel" at bounding box center [102, 428] width 122 height 17
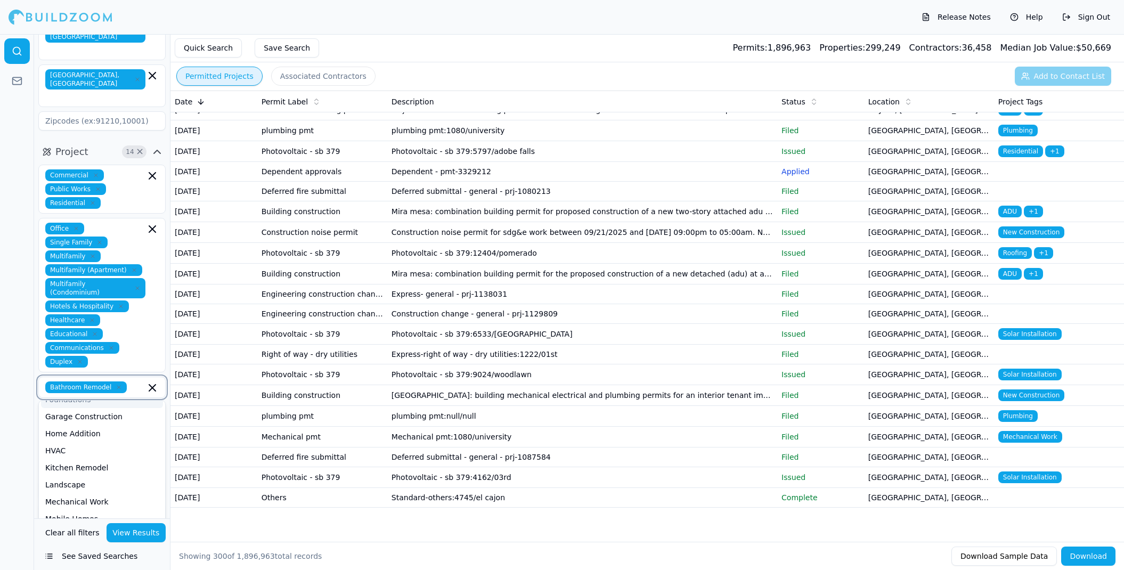
scroll to position [188, 0]
click at [96, 454] on div "Kitchen Remodel" at bounding box center [102, 462] width 122 height 17
click at [13, 424] on div at bounding box center [17, 302] width 34 height 536
click at [119, 417] on input "text" at bounding box center [95, 426] width 113 height 19
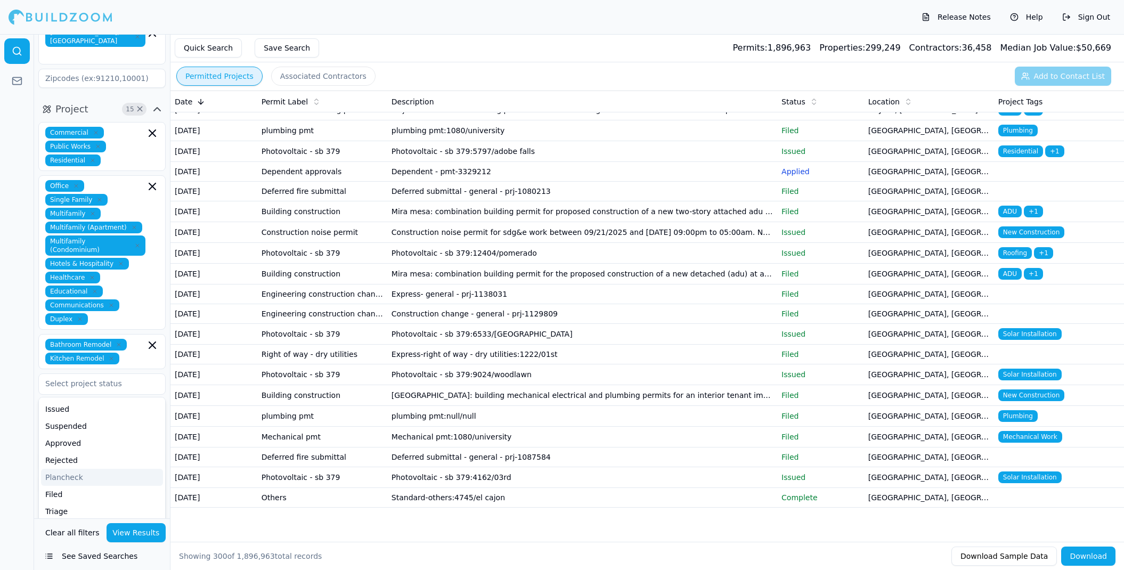
click at [15, 415] on div at bounding box center [17, 302] width 34 height 536
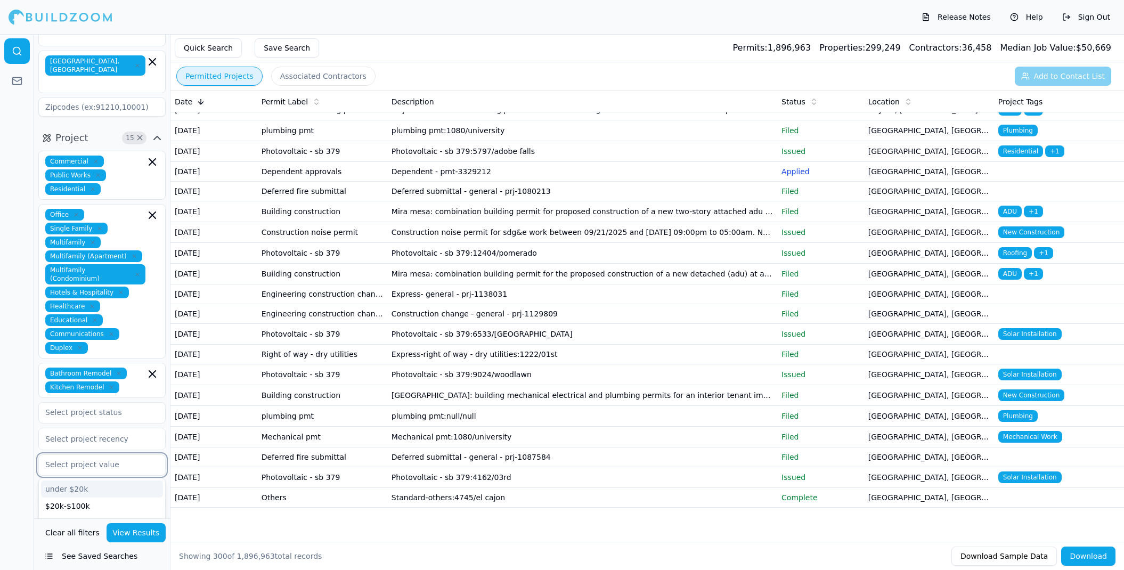
click at [99, 455] on input "text" at bounding box center [95, 464] width 113 height 19
click at [15, 420] on div at bounding box center [17, 302] width 34 height 536
click at [132, 531] on button "View Results" at bounding box center [137, 532] width 60 height 19
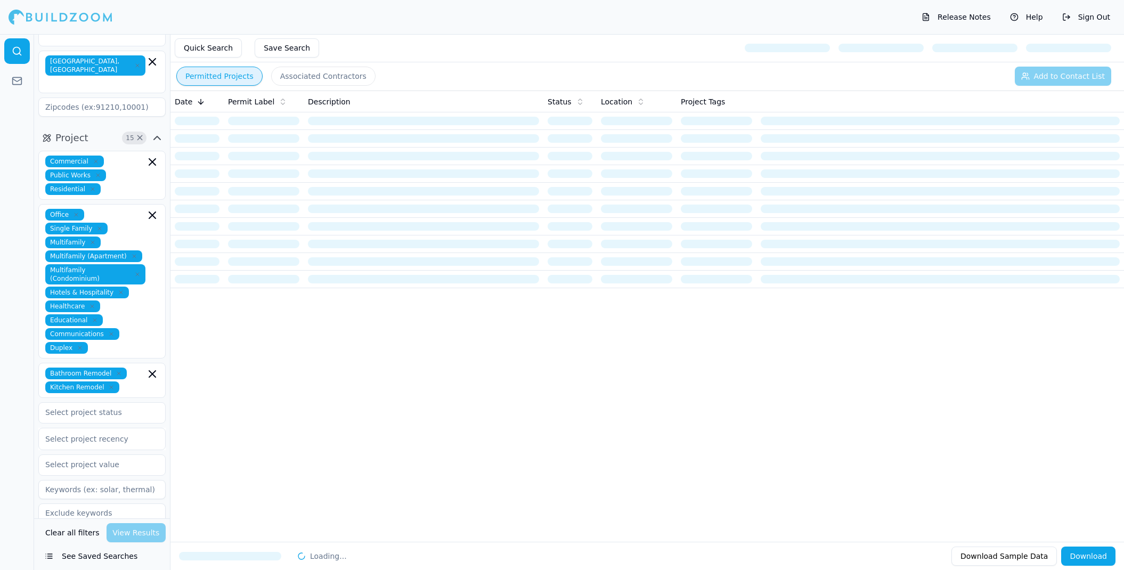
scroll to position [0, 0]
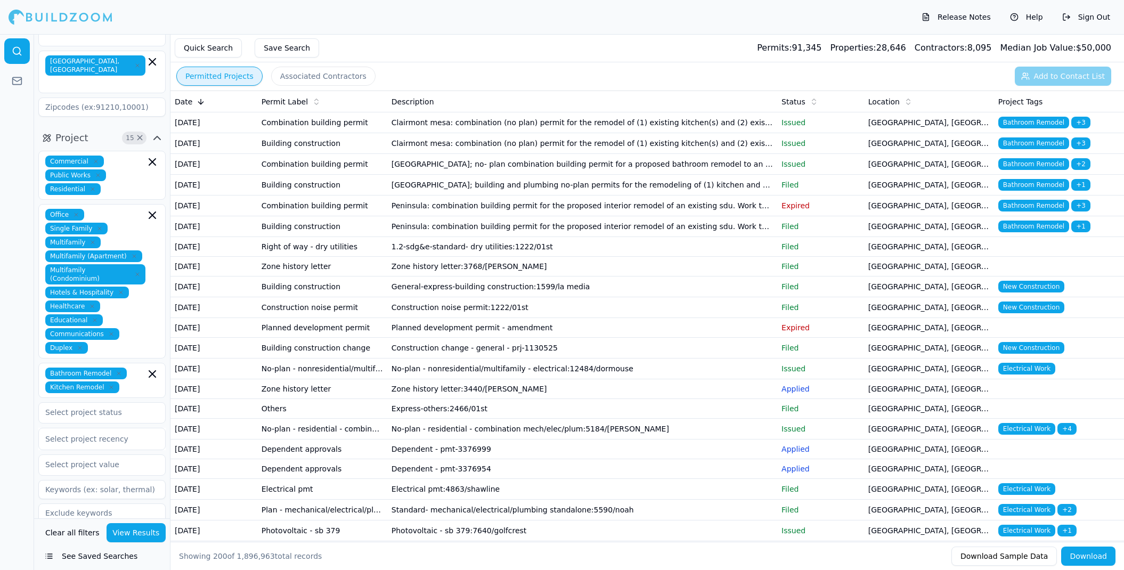
click at [551, 124] on td "Clairmont mesa: combination (no plan) permit for the remodel of (1) existing ki…" at bounding box center [582, 122] width 390 height 21
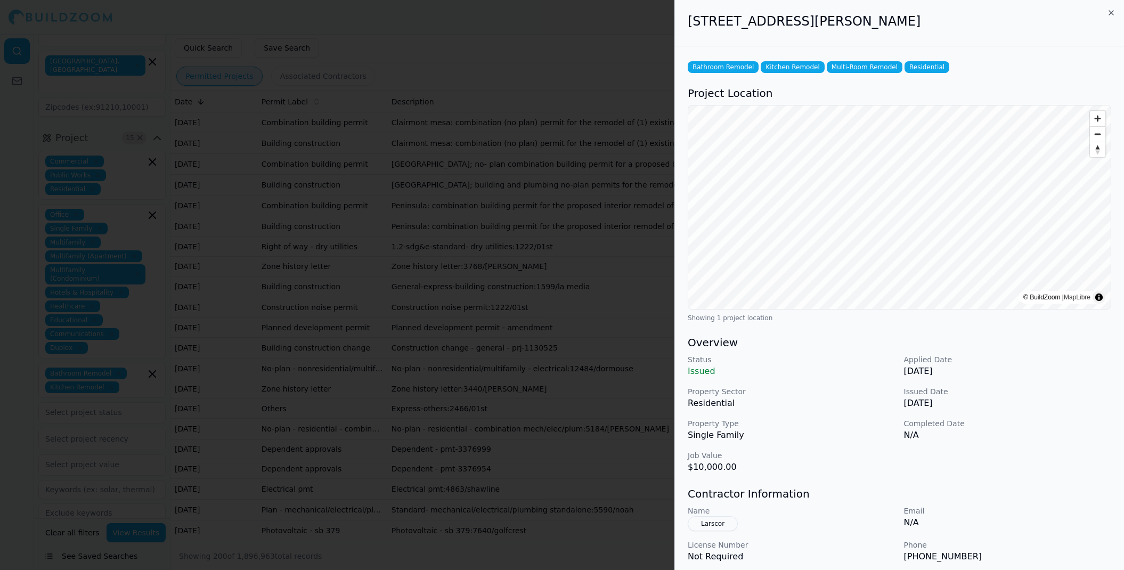
click at [1106, 15] on h2 "2957 Murat St, San Diego, CA, 92117" at bounding box center [900, 21] width 424 height 17
click at [1109, 14] on icon "button" at bounding box center [1111, 13] width 9 height 9
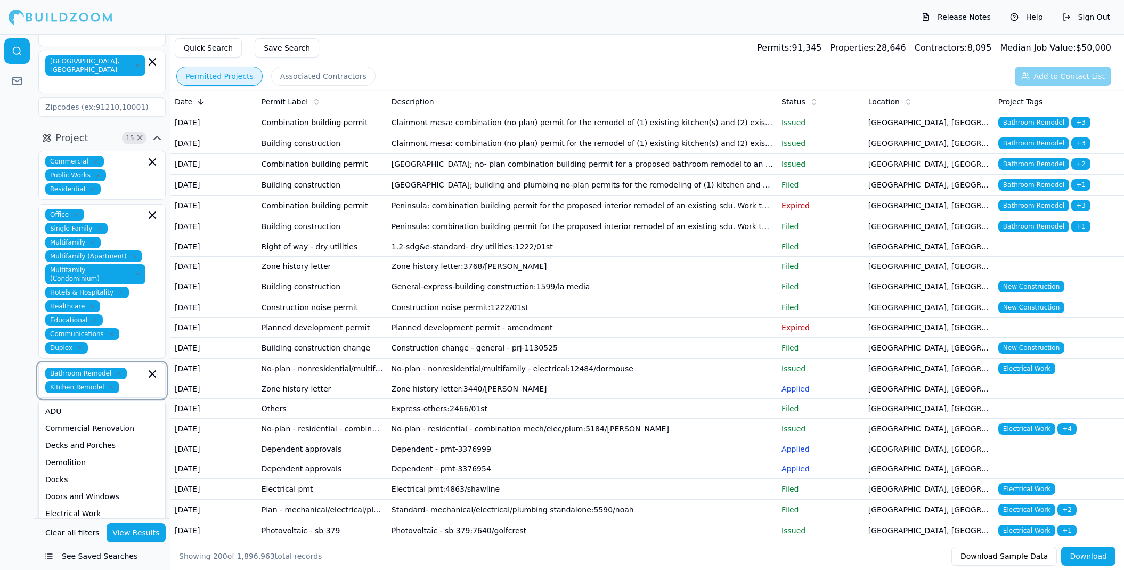
click at [132, 382] on input "text" at bounding box center [135, 388] width 22 height 12
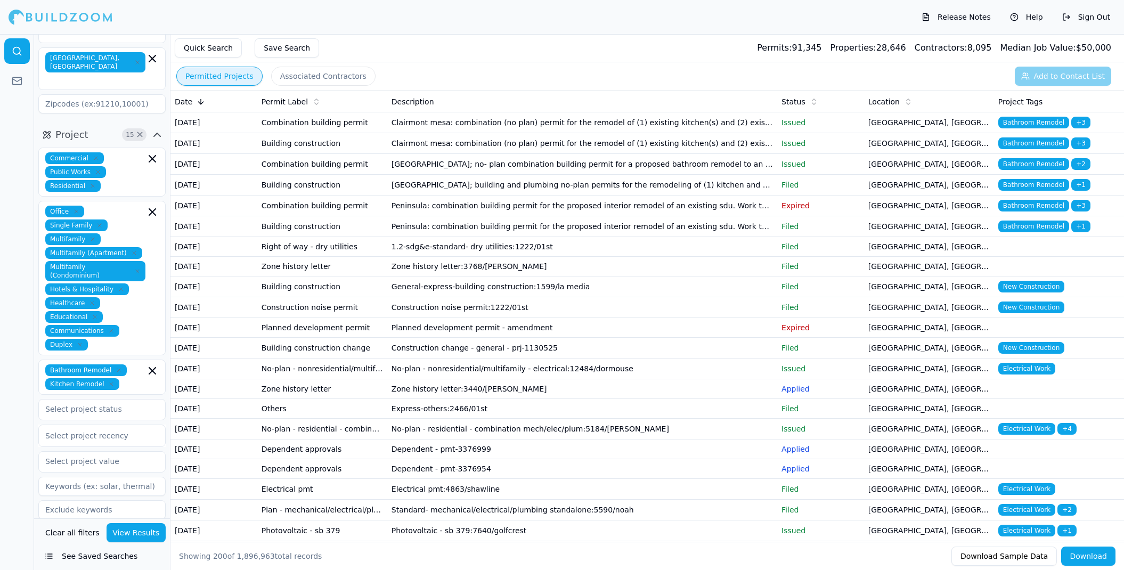
scroll to position [101, 0]
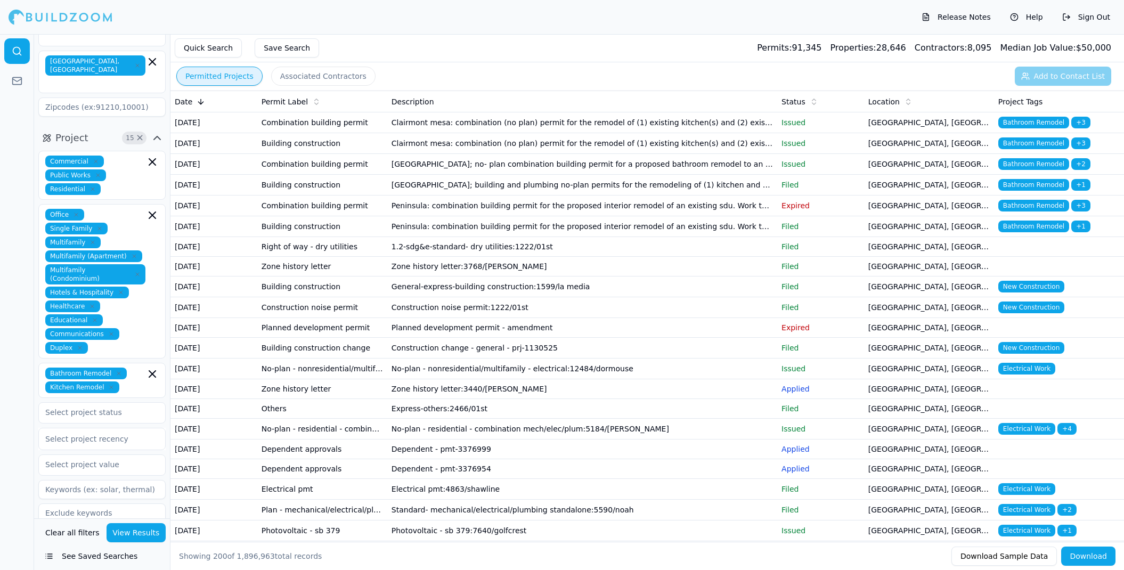
click at [16, 390] on div at bounding box center [17, 302] width 34 height 536
click at [106, 434] on div "Select project recency" at bounding box center [101, 439] width 113 height 11
click at [25, 385] on div at bounding box center [17, 302] width 34 height 536
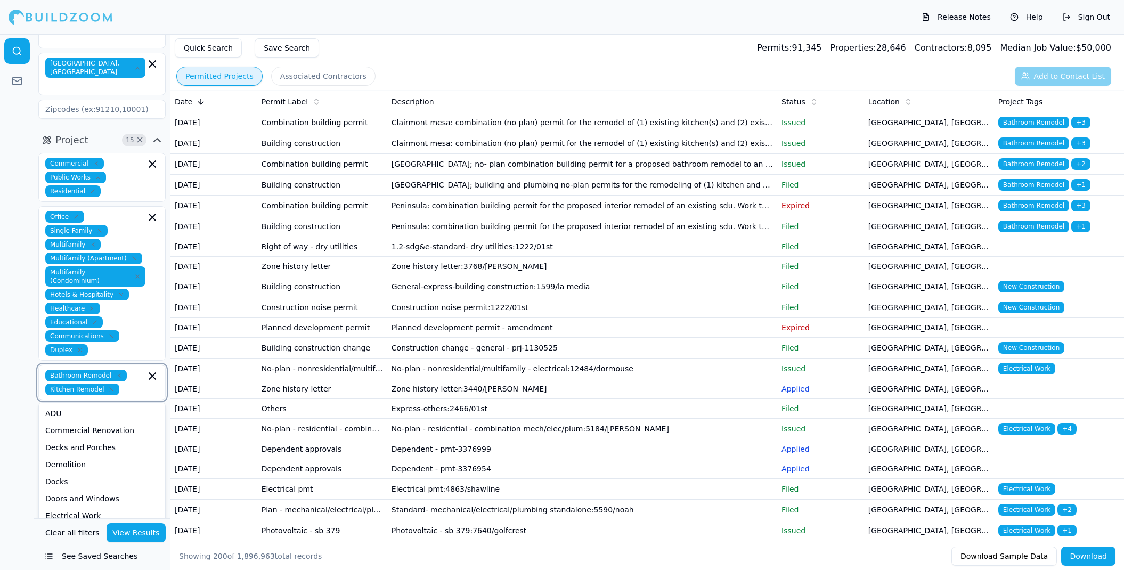
click at [133, 384] on input "text" at bounding box center [135, 390] width 22 height 12
click at [132, 530] on button "View Results" at bounding box center [137, 532] width 60 height 19
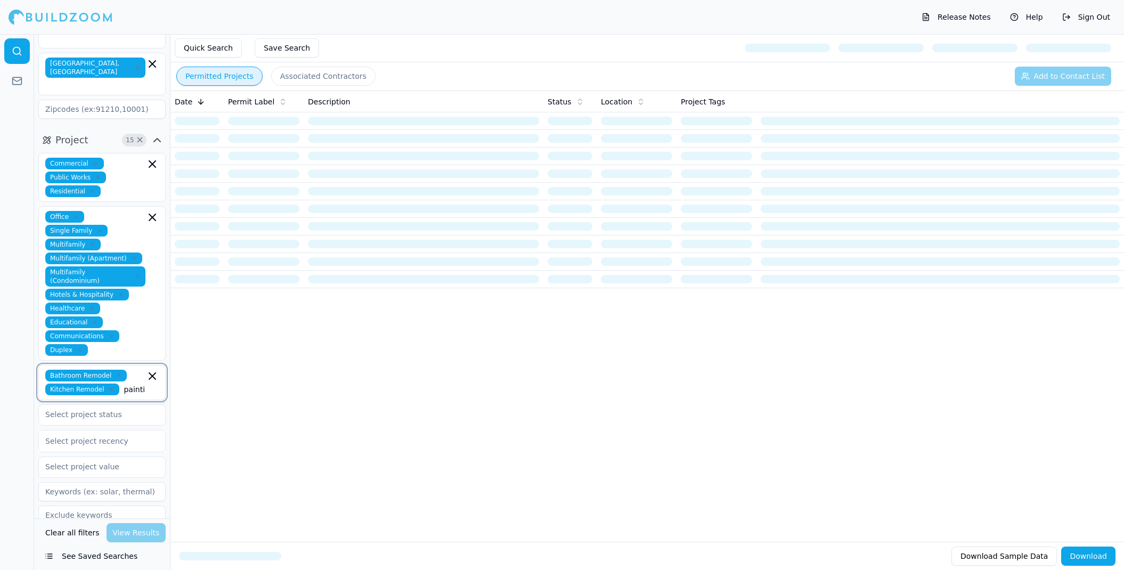
click at [139, 384] on input "painting" at bounding box center [135, 390] width 22 height 12
click at [145, 370] on div "Bathroom Remodel Kitchen Remodel painting" at bounding box center [101, 383] width 113 height 26
click at [150, 370] on div "Bathroom Remodel Kitchen Remodel painting" at bounding box center [101, 383] width 113 height 26
click at [135, 384] on input "ing" at bounding box center [135, 390] width 22 height 12
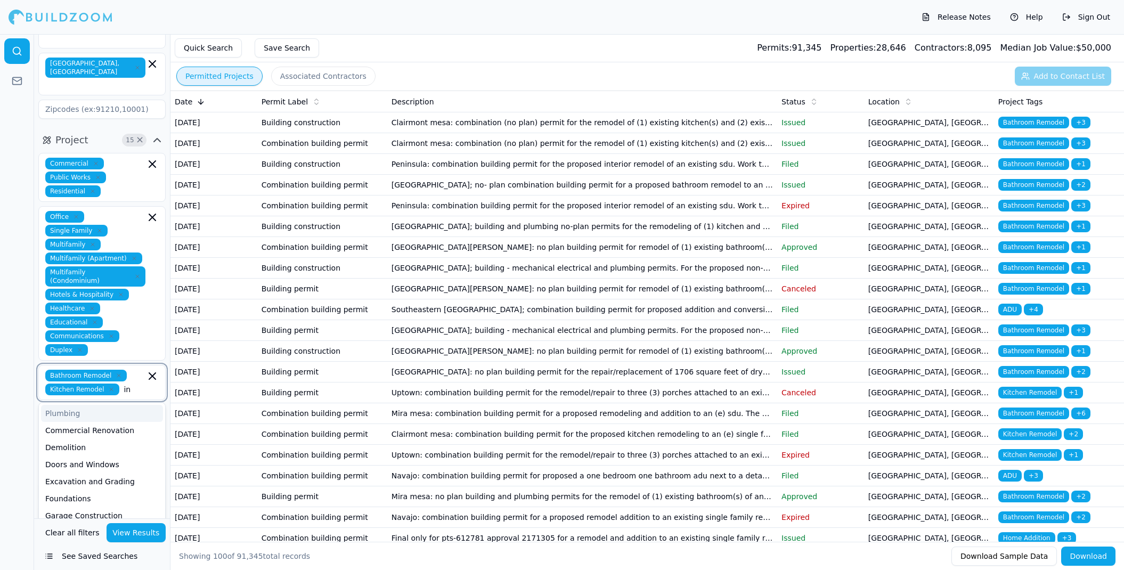
type input "i"
type input "painting"
click at [142, 534] on button "View Results" at bounding box center [137, 532] width 60 height 19
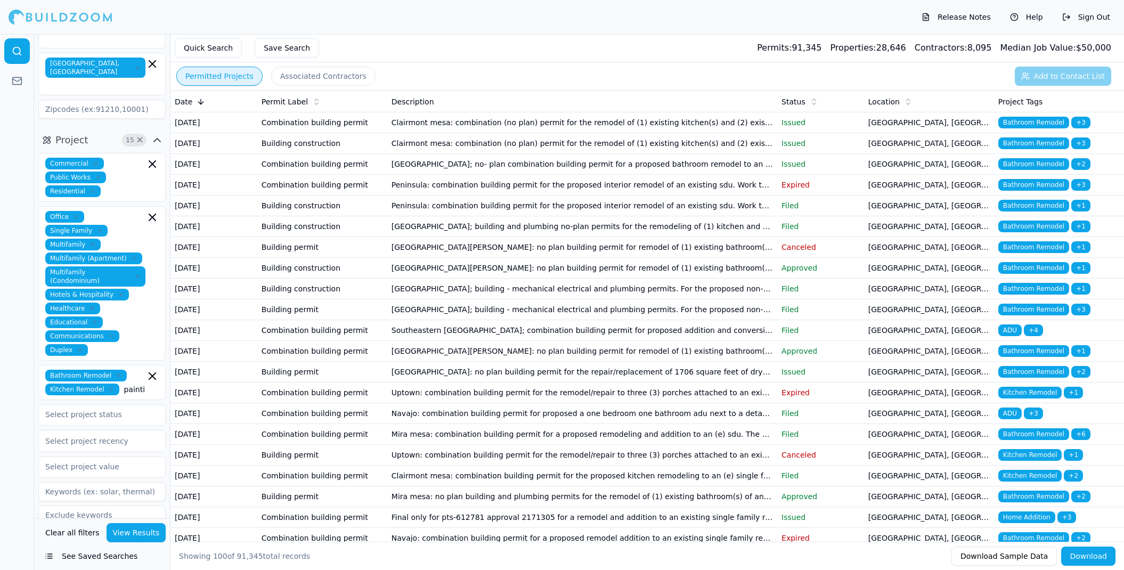
scroll to position [0, 0]
click at [1009, 118] on span "Bathroom Remodel" at bounding box center [1034, 123] width 71 height 12
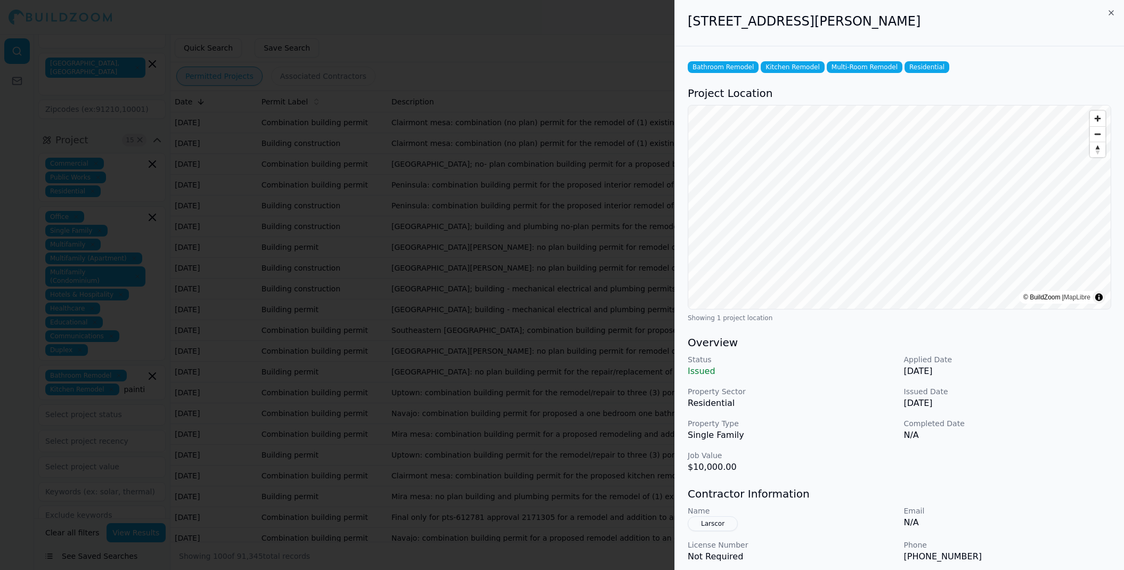
click at [1110, 12] on icon "button" at bounding box center [1111, 13] width 9 height 9
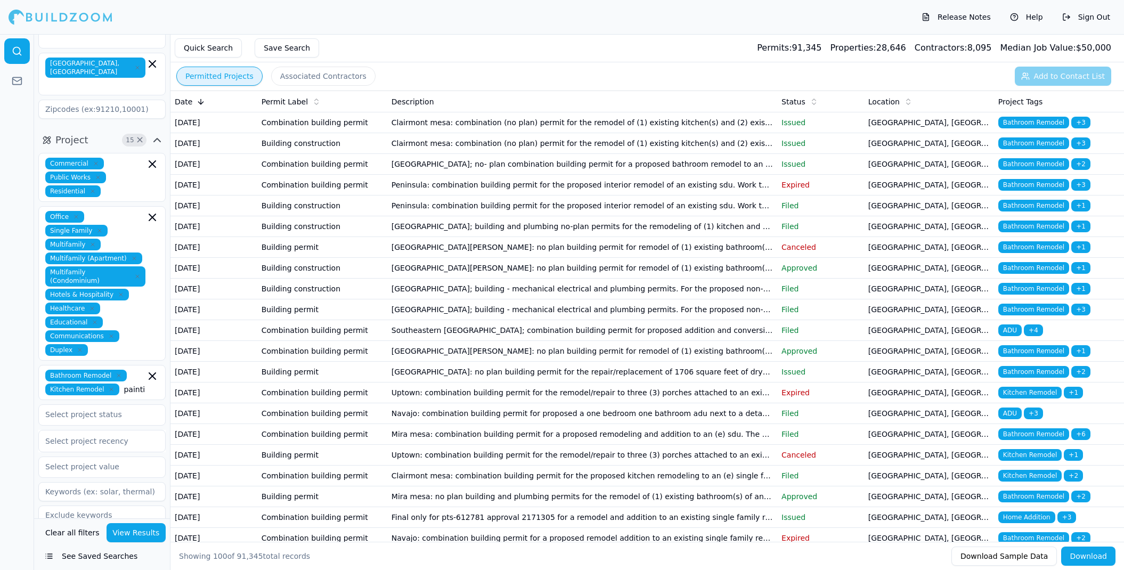
click at [502, 196] on td "Peninsula: combination building permit for the proposed interior remodel of an …" at bounding box center [582, 185] width 390 height 21
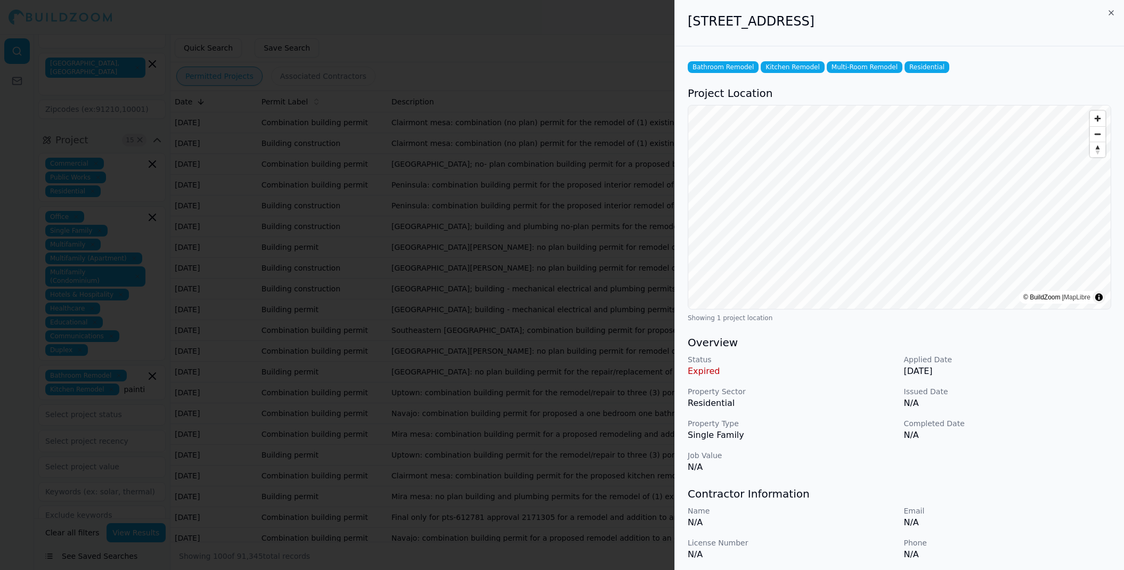
click at [1110, 9] on icon "button" at bounding box center [1111, 13] width 9 height 9
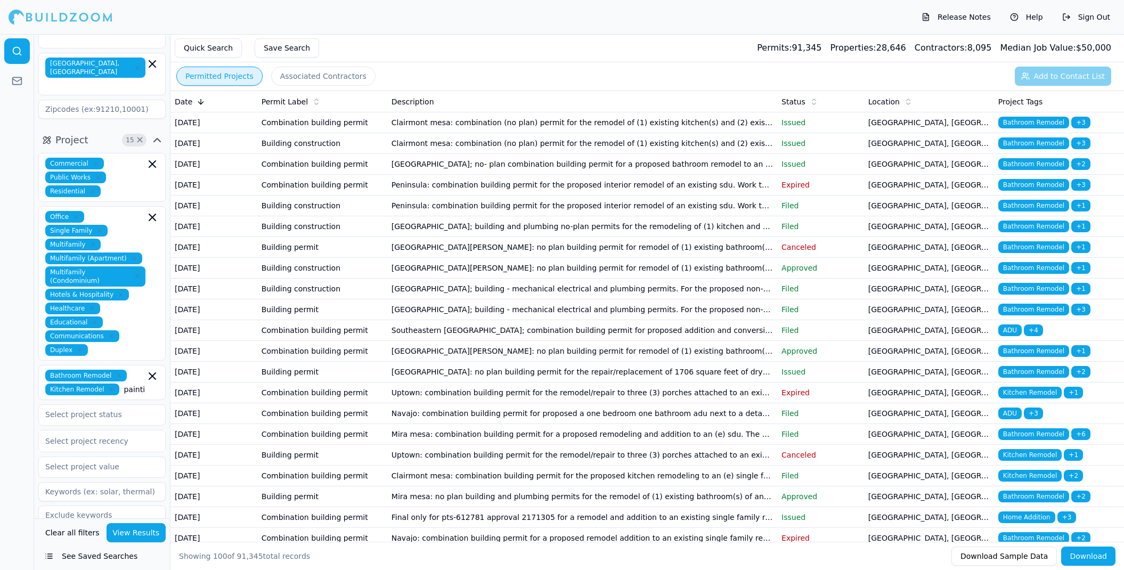
click at [557, 320] on td "Torrey hills; building - mechanical electrical and plumbing permits. For the pr…" at bounding box center [582, 309] width 390 height 21
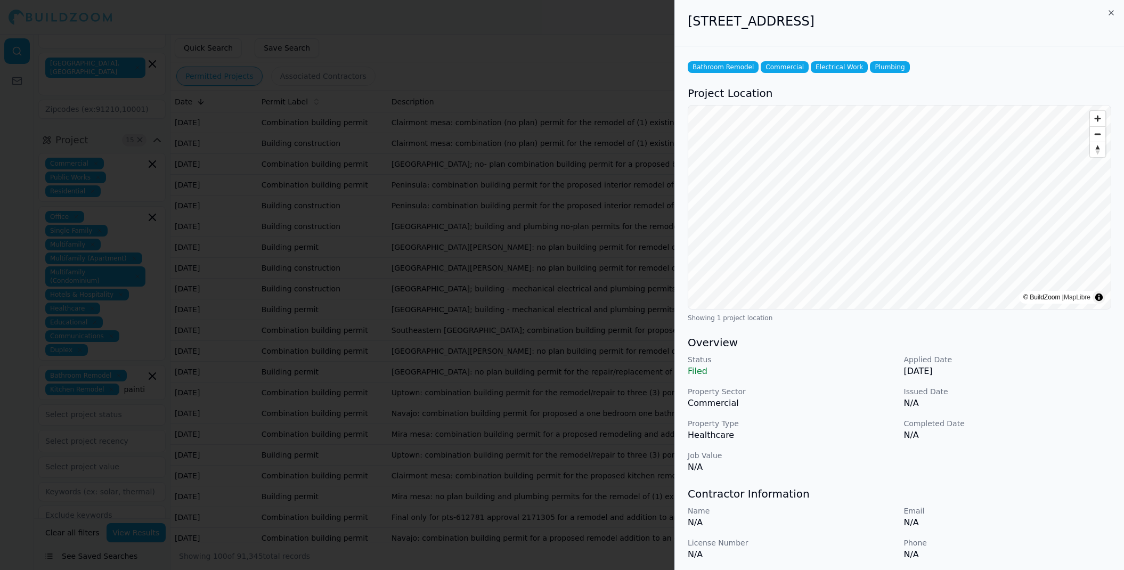
click at [1110, 12] on icon "button" at bounding box center [1111, 13] width 9 height 9
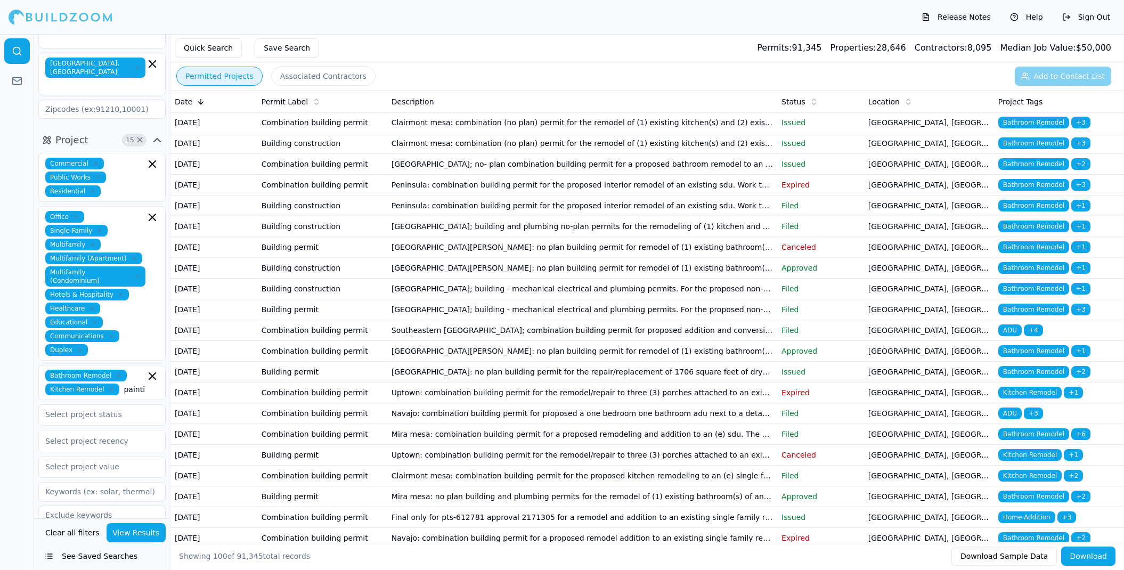
click at [553, 383] on td "Mission valley: no plan building permit for the repair/replacement of 1706 squa…" at bounding box center [582, 372] width 390 height 21
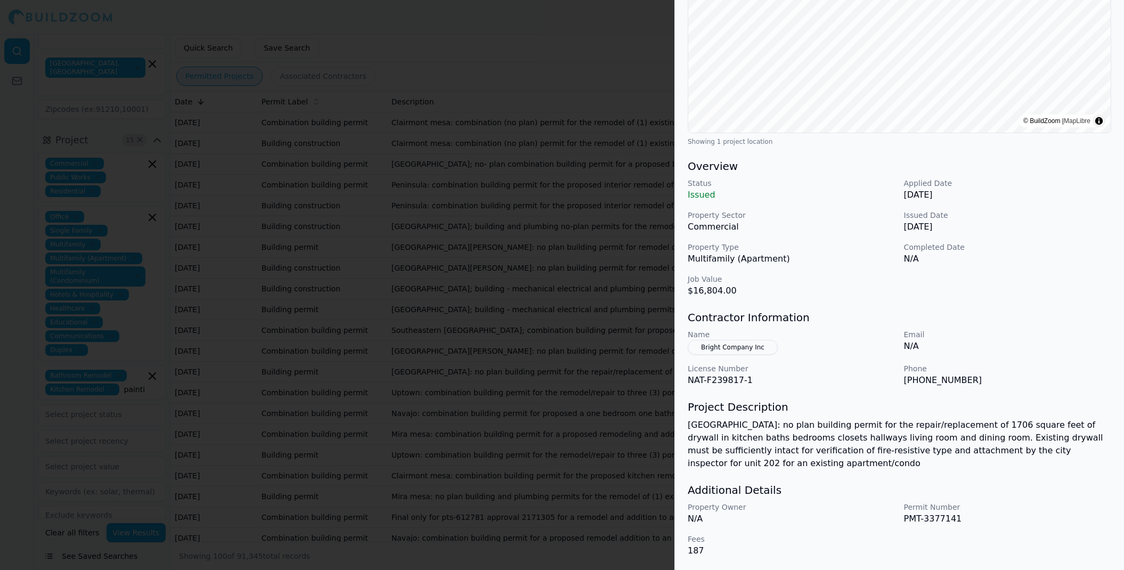
scroll to position [176, 0]
drag, startPoint x: 906, startPoint y: 376, endPoint x: 981, endPoint y: 380, distance: 74.8
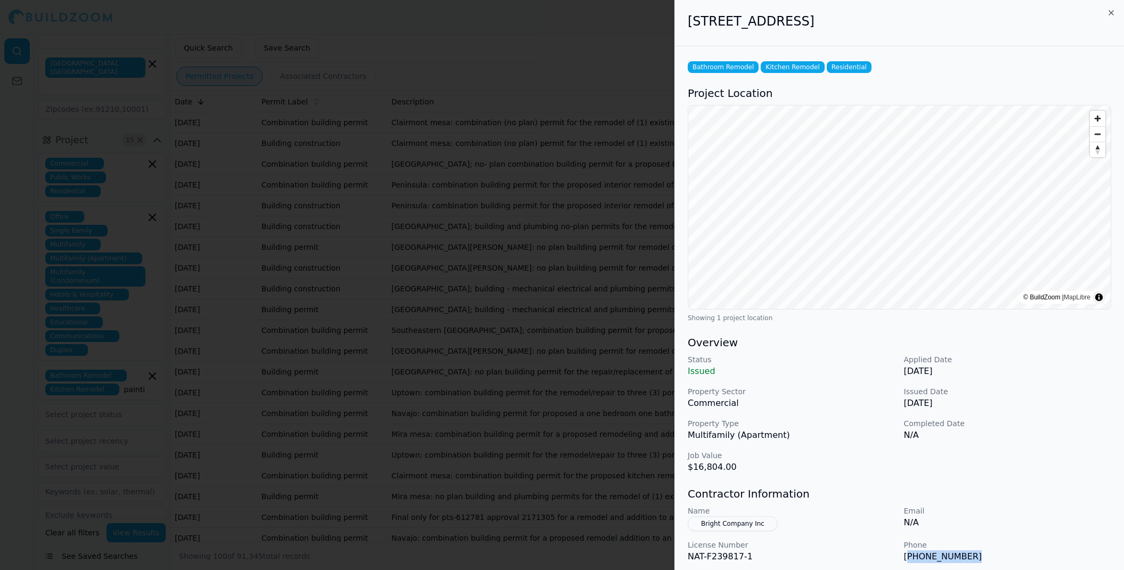
scroll to position [0, 0]
click at [1110, 14] on icon "button" at bounding box center [1111, 13] width 9 height 9
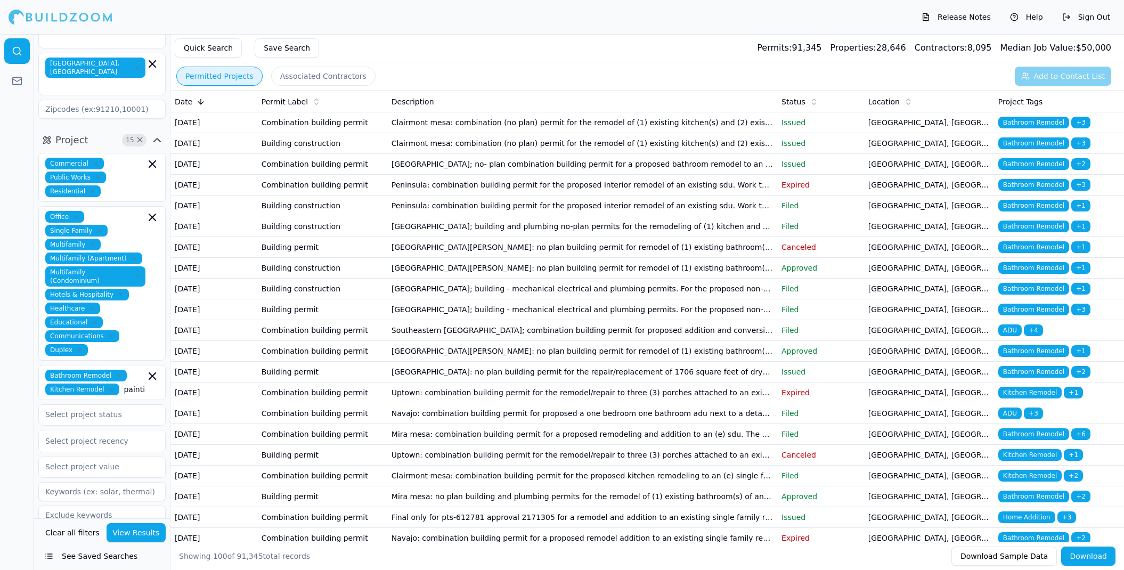
click at [479, 175] on td "North park; no- plan combination building permit for a proposed bathroom remode…" at bounding box center [582, 164] width 390 height 21
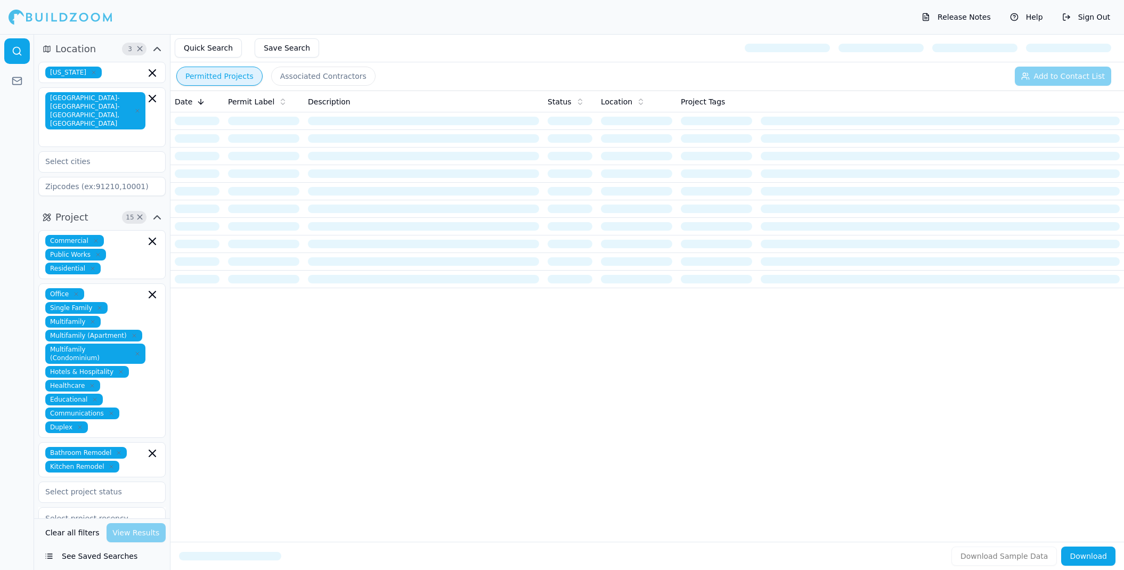
drag, startPoint x: 185, startPoint y: 435, endPoint x: 197, endPoint y: 436, distance: 11.8
click at [186, 435] on div "Date Permit Label Description Status Location Project Tags" at bounding box center [648, 299] width 954 height 417
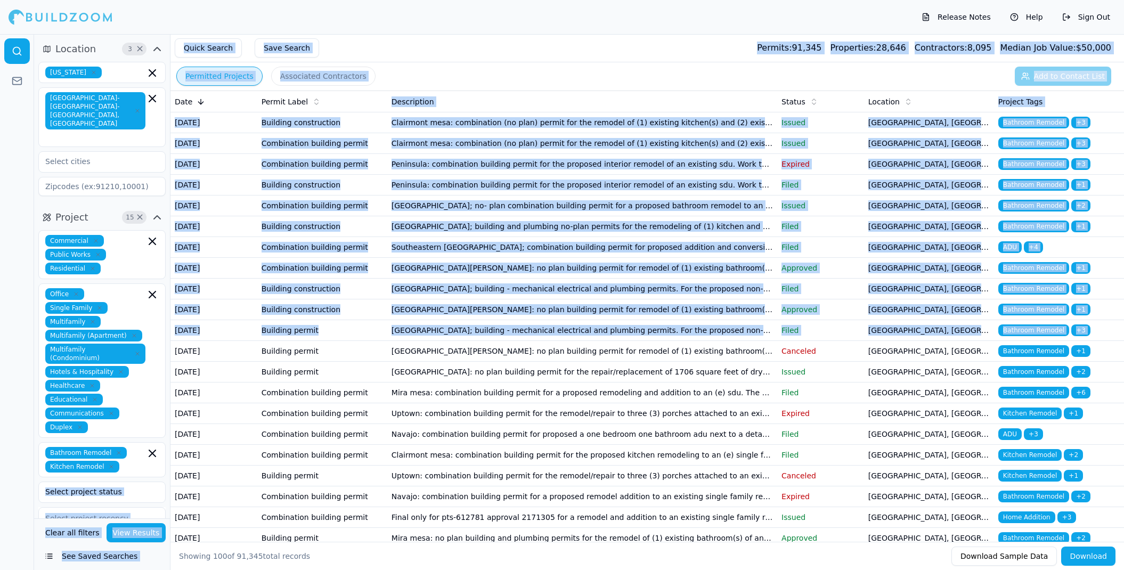
drag, startPoint x: 197, startPoint y: 436, endPoint x: 164, endPoint y: 479, distance: 53.5
click at [164, 479] on div "Location 3 × California San Diego-Chula Vista-Carlsbad, CA Project 15 × Commerc…" at bounding box center [579, 319] width 1090 height 570
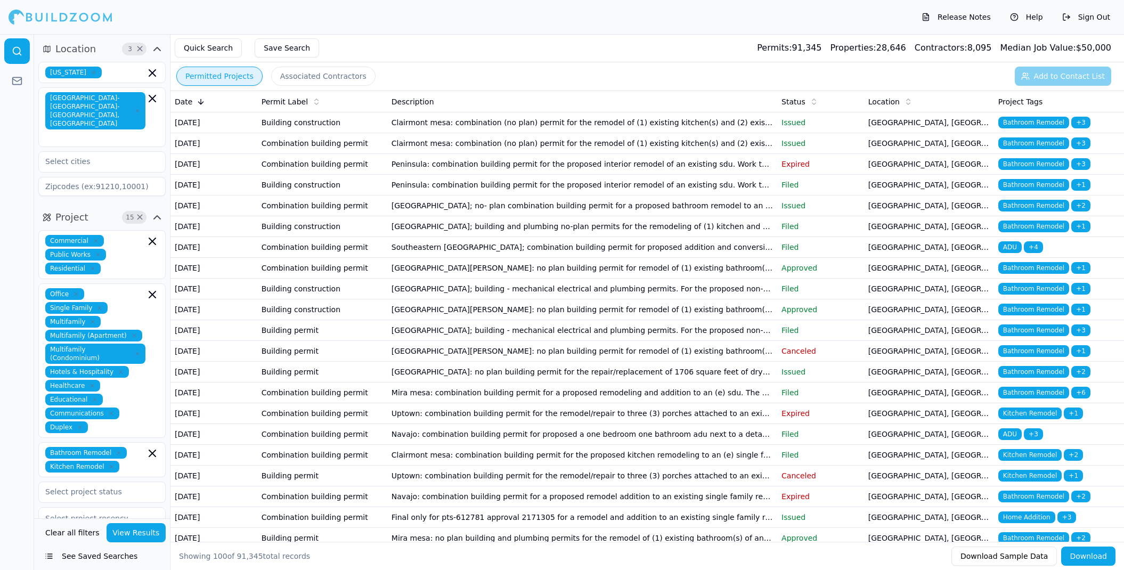
click at [20, 509] on div at bounding box center [17, 302] width 34 height 536
click at [67, 482] on input "text" at bounding box center [95, 491] width 113 height 19
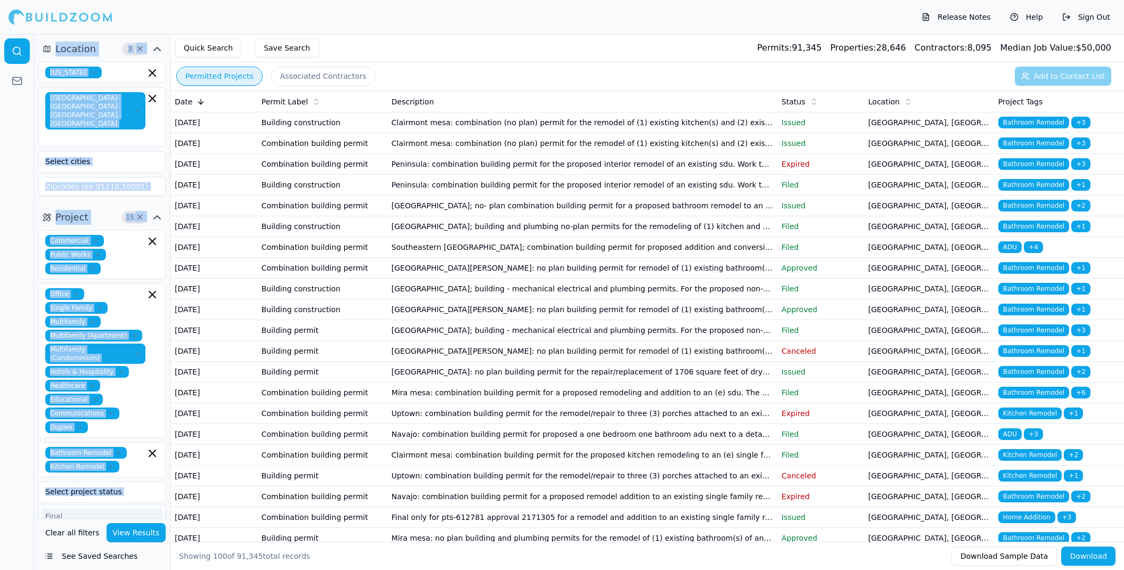
drag, startPoint x: 42, startPoint y: 488, endPoint x: 34, endPoint y: 485, distance: 8.9
click at [34, 485] on div "Location 3 × California San Diego-Chula Vista-Carlsbad, CA Project 15 × Commerc…" at bounding box center [562, 302] width 1124 height 536
click at [34, 485] on div at bounding box center [17, 302] width 34 height 536
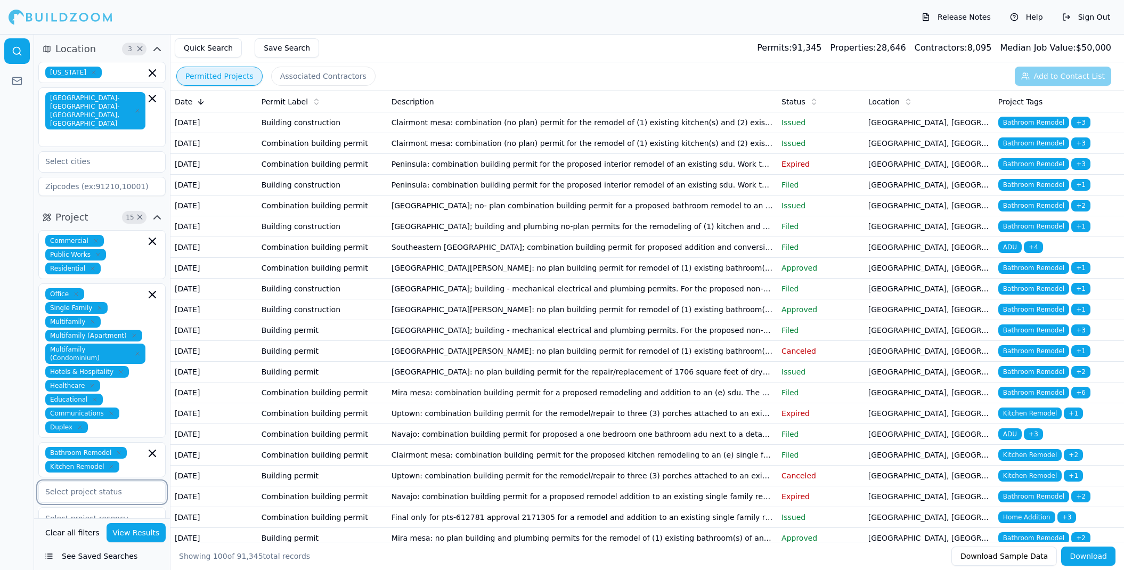
click at [63, 482] on input "text" at bounding box center [95, 491] width 113 height 19
click at [22, 465] on div at bounding box center [17, 302] width 34 height 536
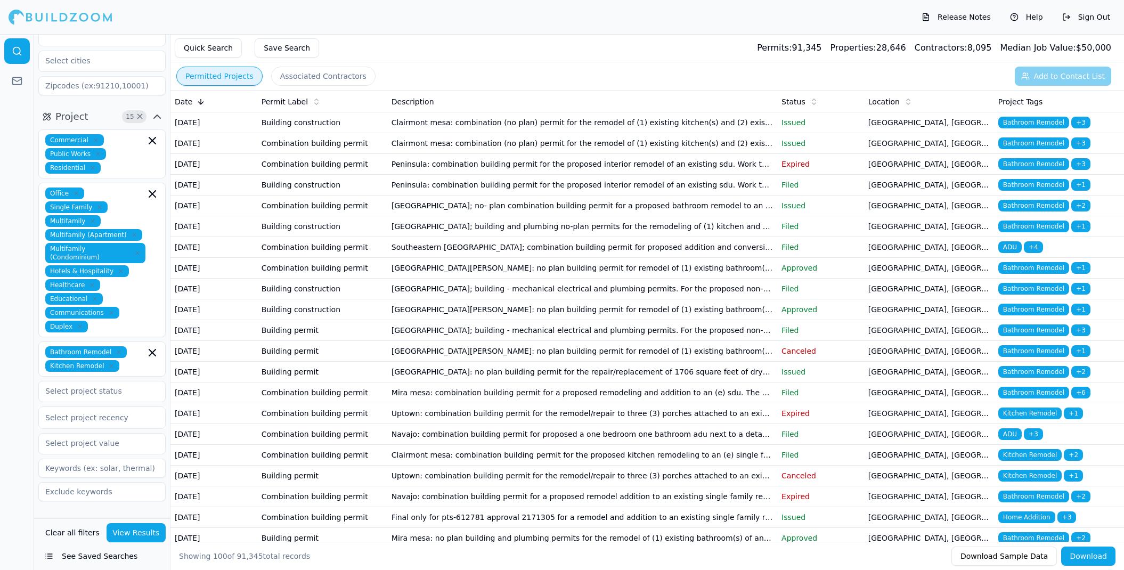
click at [157, 516] on icon "button" at bounding box center [157, 522] width 13 height 13
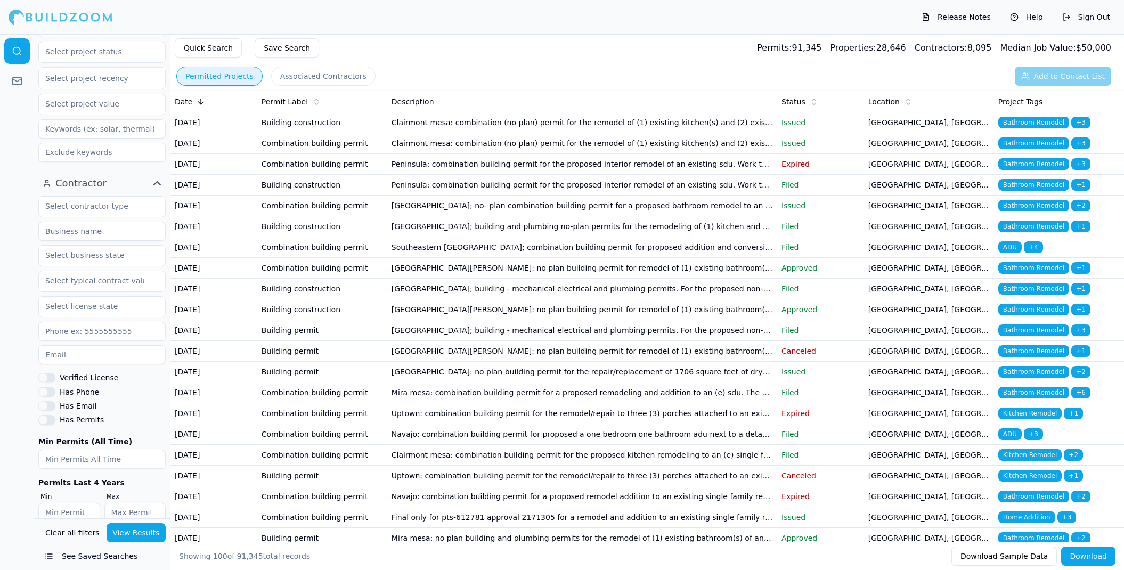
scroll to position [440, 0]
click at [108, 197] on input "text" at bounding box center [95, 206] width 113 height 19
click at [70, 308] on div "Painter" at bounding box center [102, 316] width 122 height 17
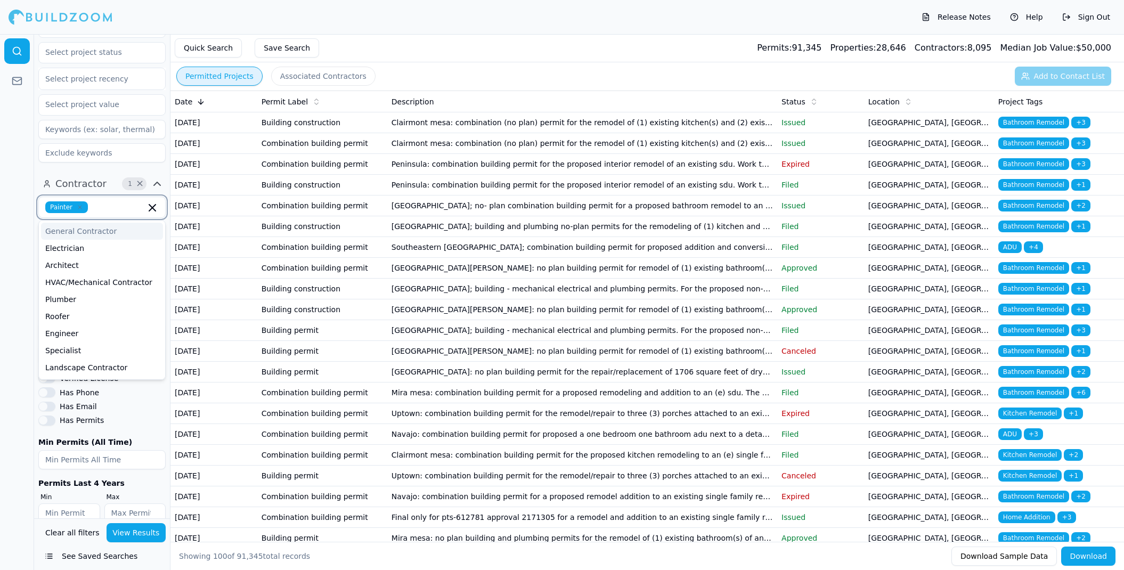
click at [86, 223] on div "General Contractor" at bounding box center [102, 231] width 122 height 17
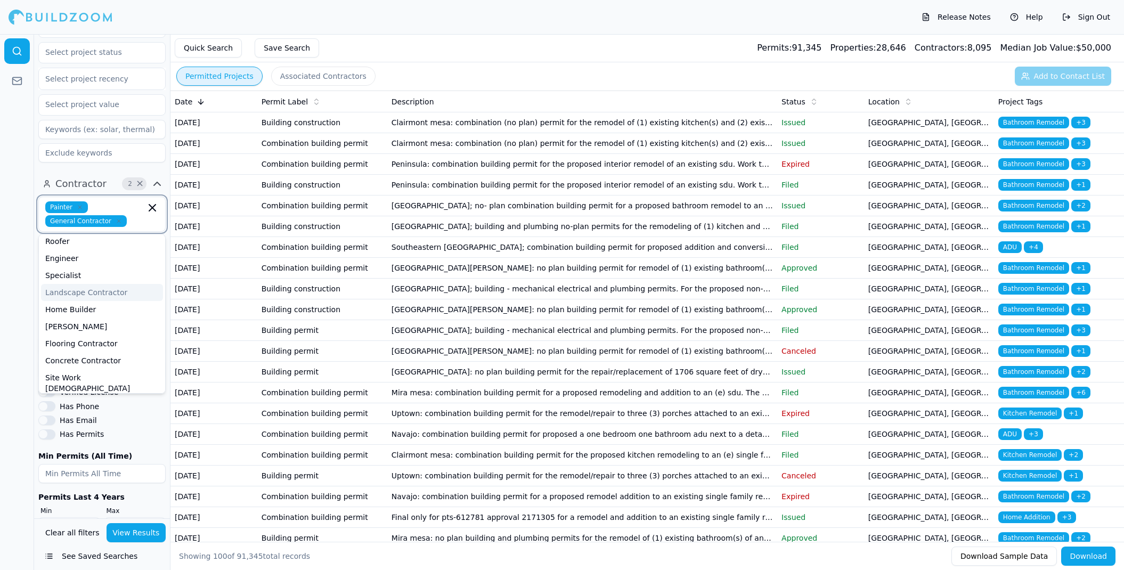
scroll to position [76, 0]
click at [140, 536] on button "View Results" at bounding box center [137, 532] width 60 height 19
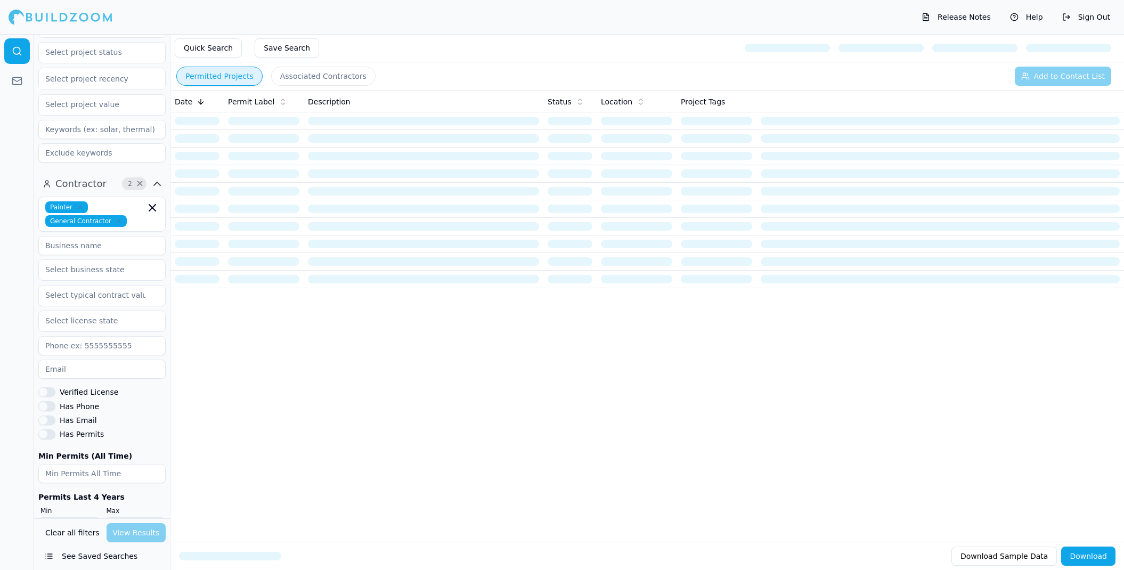
click at [353, 351] on div "Date Permit Label Description Status Location Project Tags" at bounding box center [648, 299] width 954 height 417
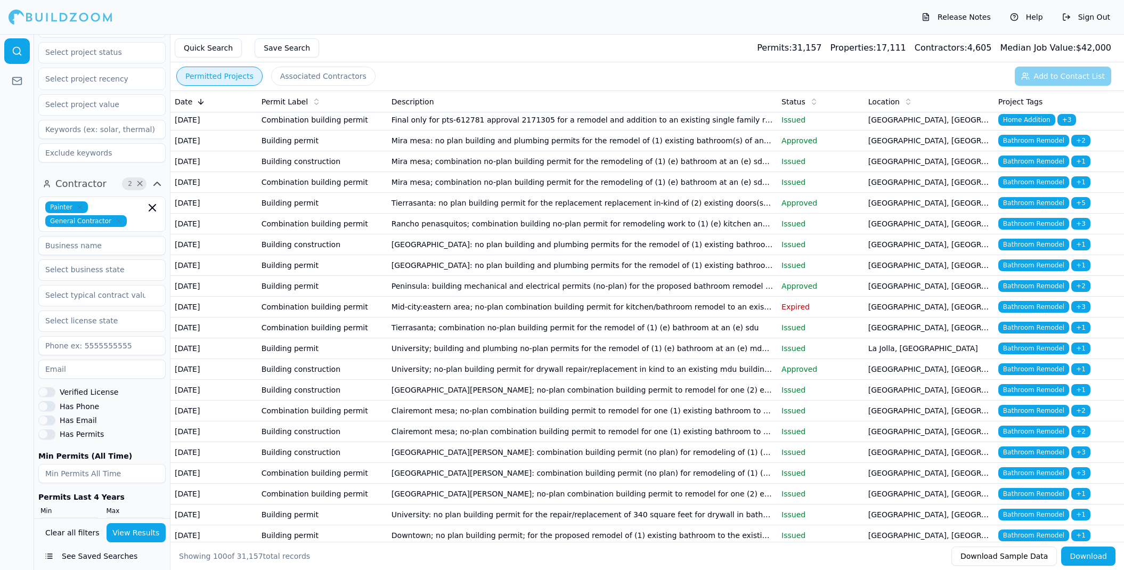
scroll to position [86, 0]
click at [441, 275] on td "Mission valley: no plan building and plumbing permits for the remodel of (1) ex…" at bounding box center [582, 265] width 390 height 21
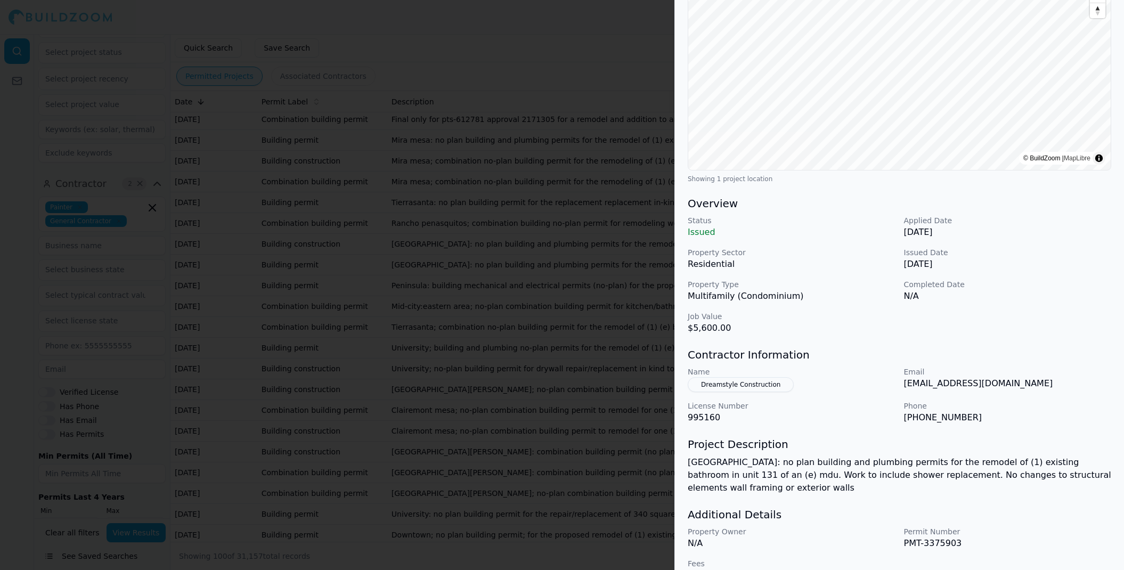
scroll to position [156, 0]
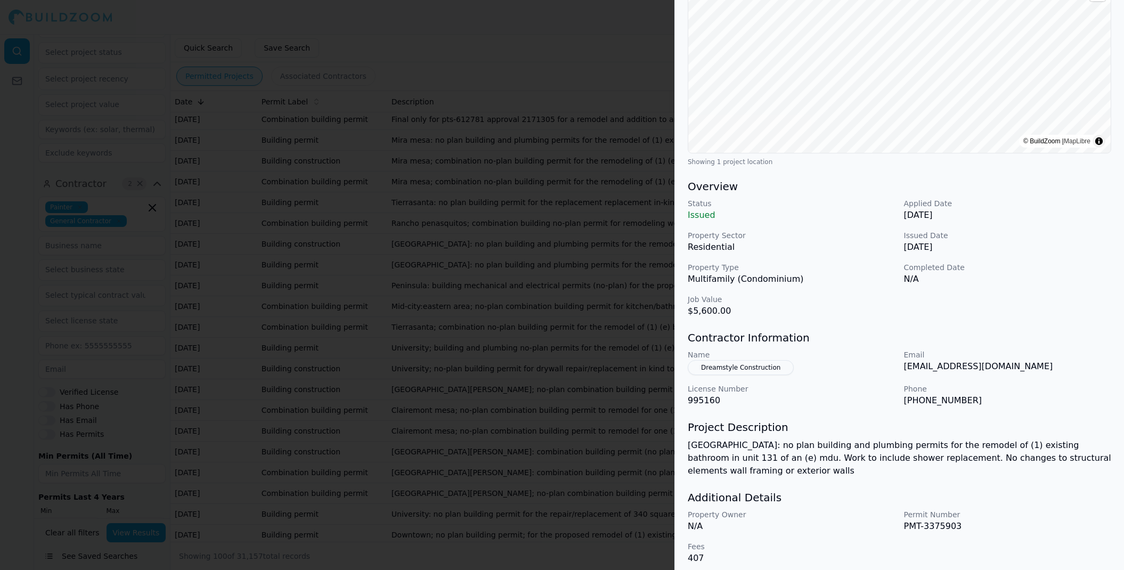
drag, startPoint x: 1003, startPoint y: 220, endPoint x: 999, endPoint y: 208, distance: 12.3
click at [1000, 211] on div "Status Issued Applied Date Sep 14, 2025 Property Sector Residential Issued Date…" at bounding box center [900, 257] width 424 height 119
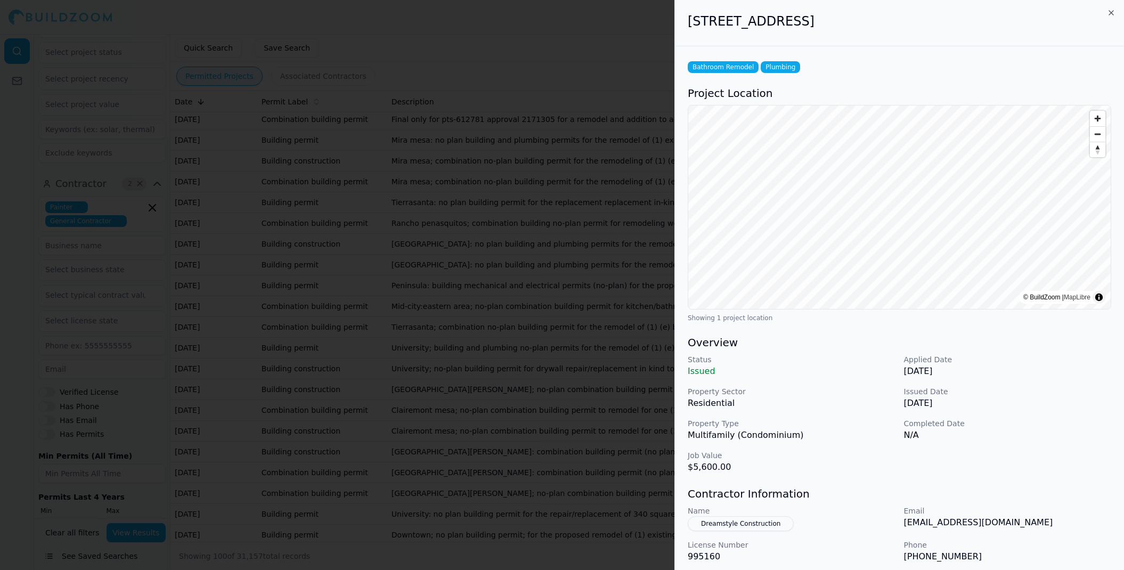
scroll to position [0, 0]
drag, startPoint x: 903, startPoint y: 522, endPoint x: 1058, endPoint y: 525, distance: 154.6
click at [1058, 525] on div "Name Dreamstyle Construction Email dreamstyleremodeling@ipermitusa.com License …" at bounding box center [900, 535] width 424 height 58
copy p "dreamstyleremodeling@ipermitusa.com"
click at [1108, 12] on icon "button" at bounding box center [1111, 13] width 9 height 9
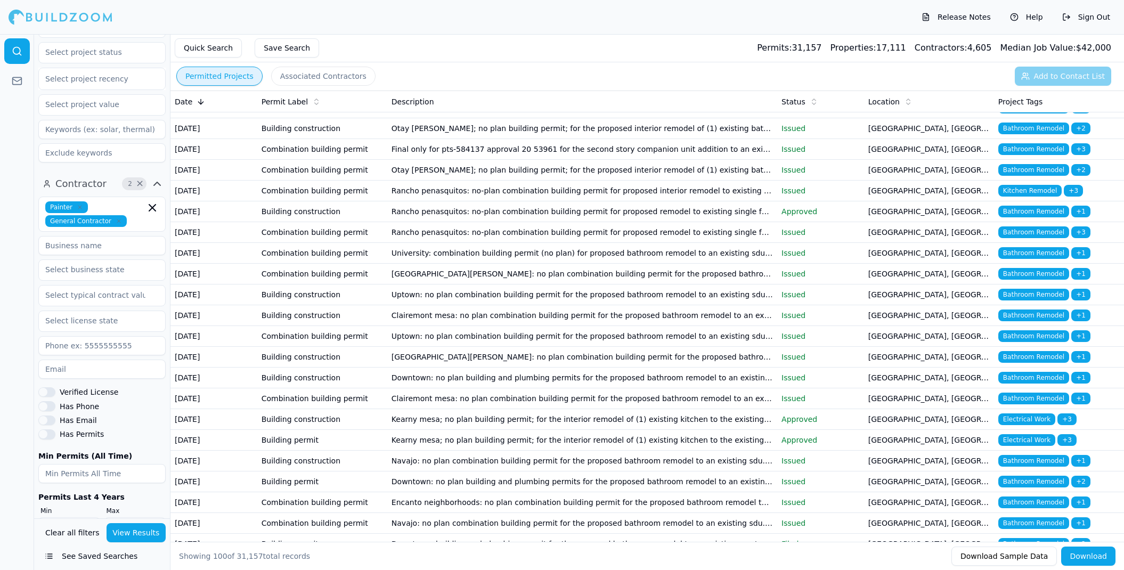
scroll to position [1598, 0]
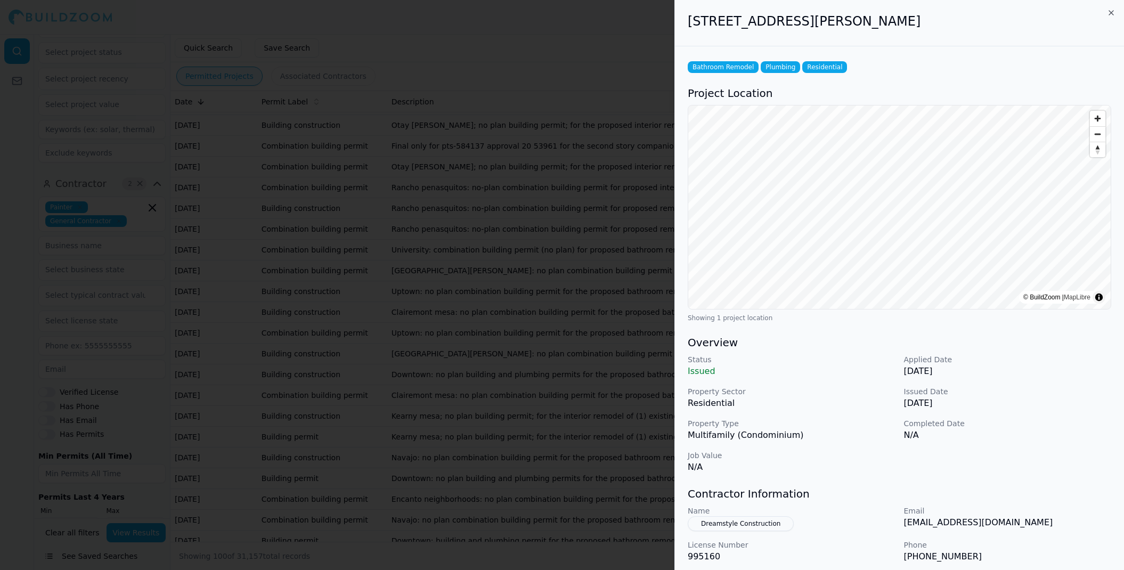
scroll to position [0, 0]
click at [1112, 11] on icon "button" at bounding box center [1111, 13] width 9 height 9
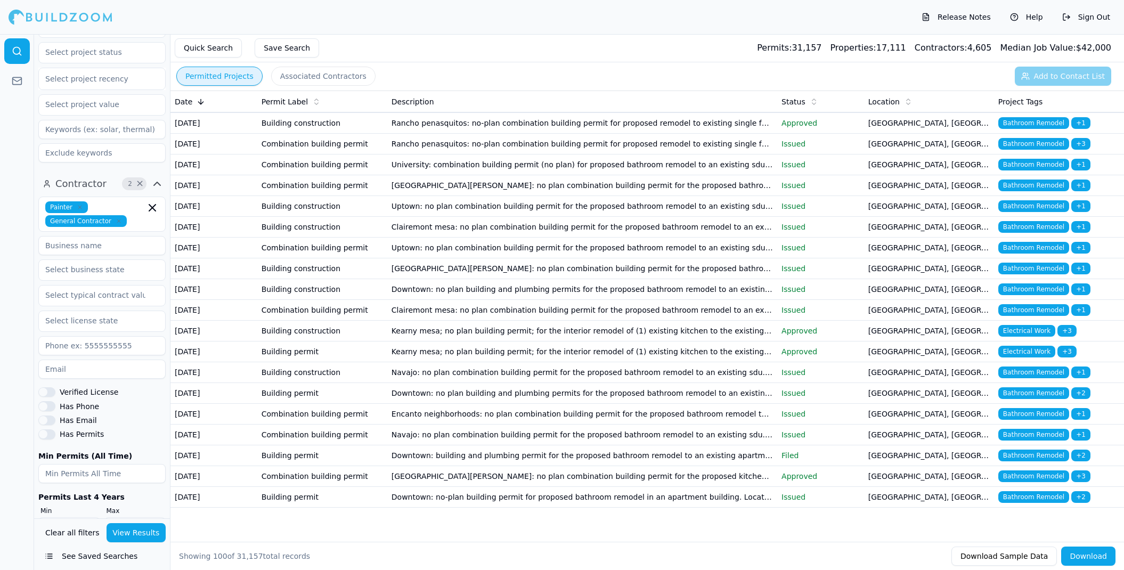
scroll to position [1985, 0]
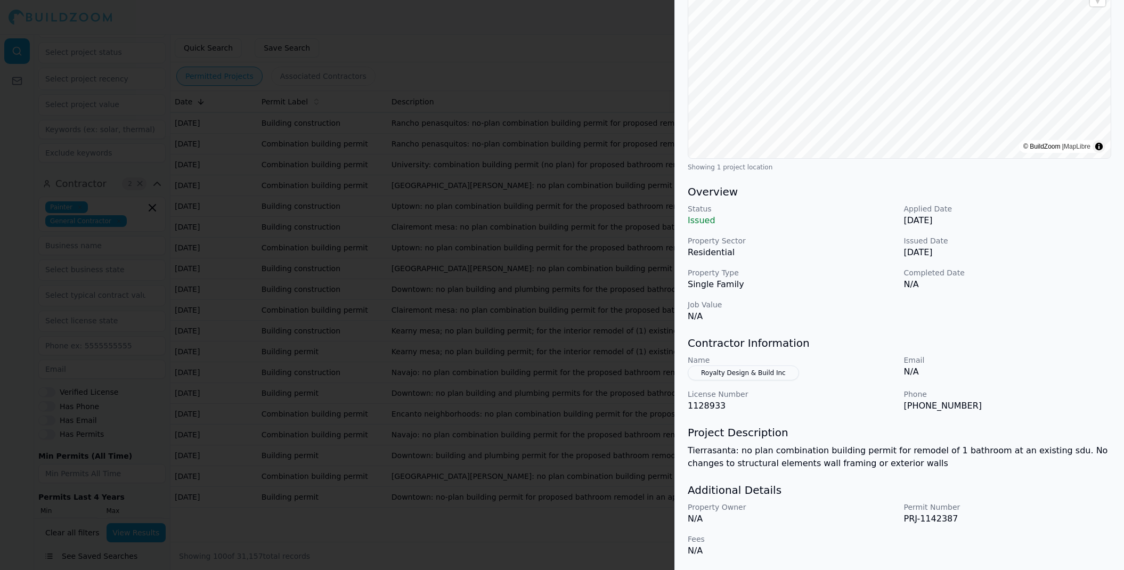
scroll to position [151, 0]
